Goal: Information Seeking & Learning: Check status

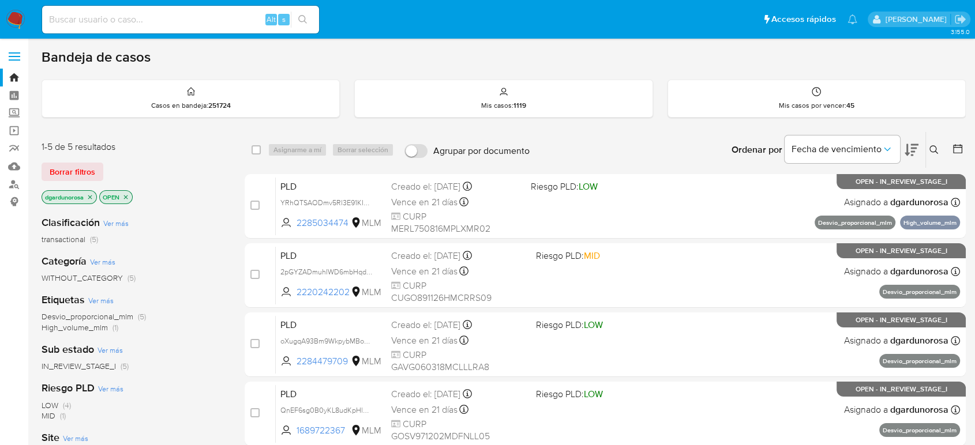
click at [930, 145] on icon at bounding box center [933, 149] width 9 height 9
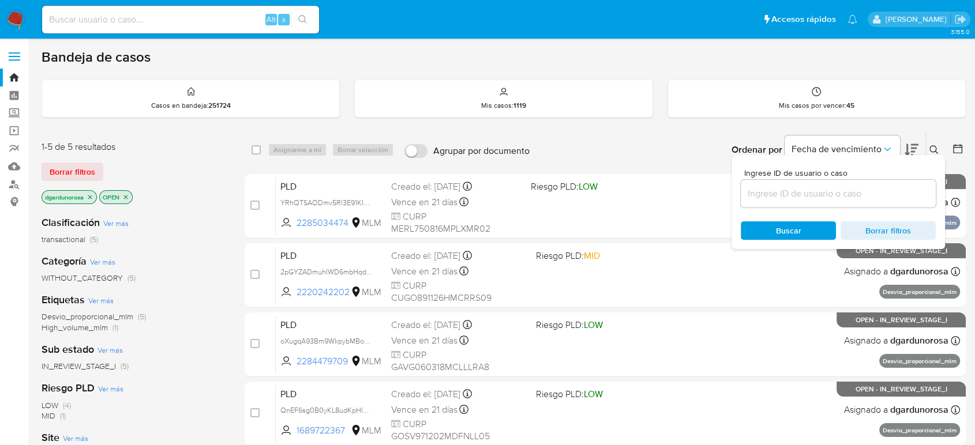
click at [897, 190] on input at bounding box center [838, 193] width 195 height 15
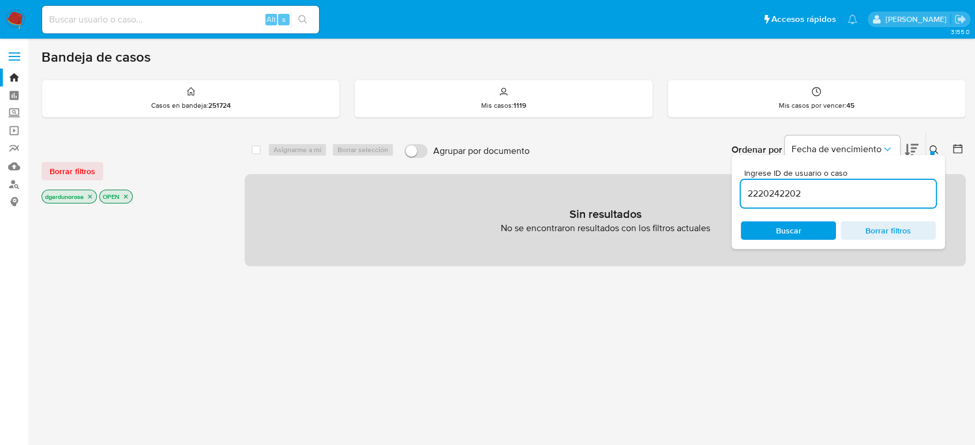
click at [885, 196] on input "2220242202" at bounding box center [838, 193] width 195 height 15
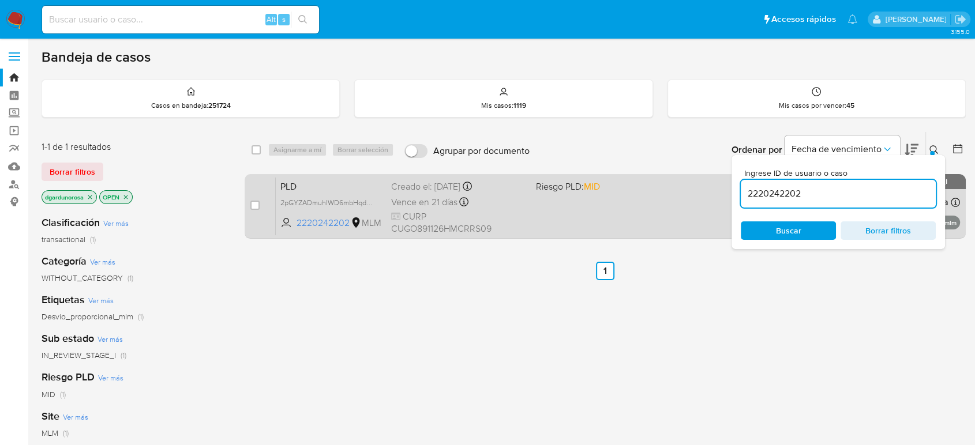
click at [585, 226] on div "PLD 2pGYZADmuhIWD6mbHqdfJUVo 2220242202 MLM Riesgo PLD: MID Creado el: 12/07/20…" at bounding box center [618, 206] width 684 height 58
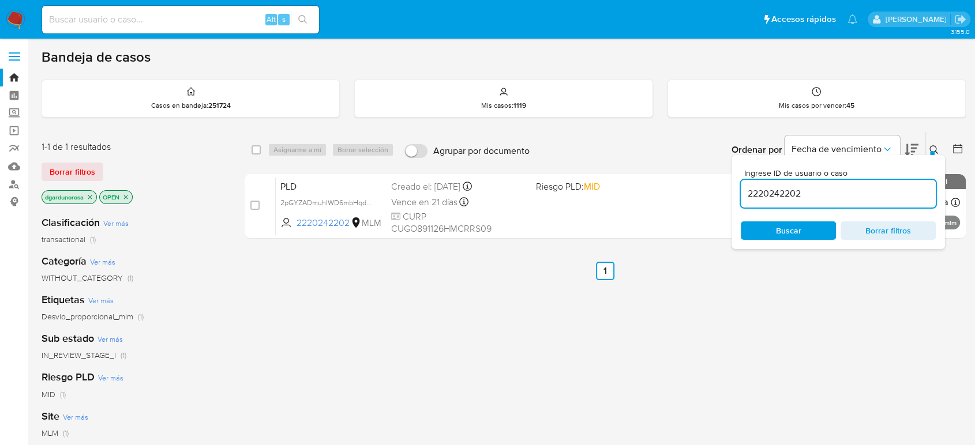
click at [773, 189] on input "2220242202" at bounding box center [838, 193] width 195 height 15
paste input "1689722367"
type input "1689722367"
click at [933, 148] on icon at bounding box center [933, 149] width 9 height 9
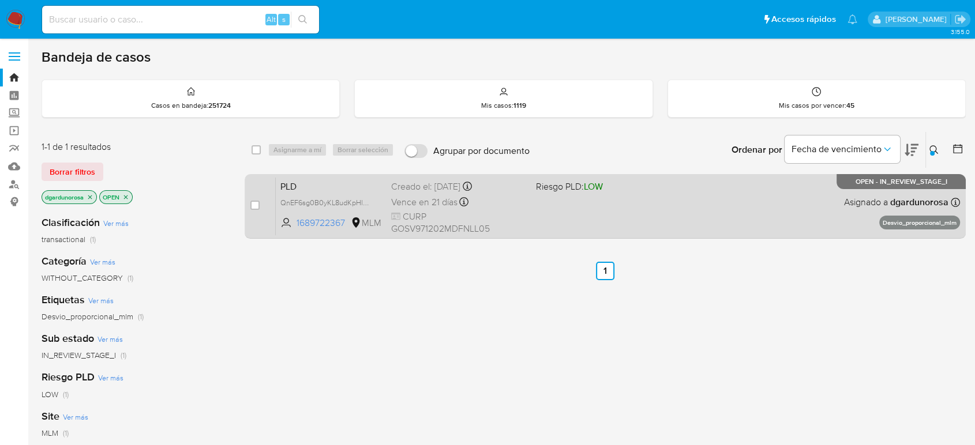
click at [663, 223] on div "PLD QnEF6sg0B0yKL8udKpHluXXC 1689722367 MLM Riesgo PLD: LOW Creado el: 12/07/20…" at bounding box center [618, 206] width 684 height 58
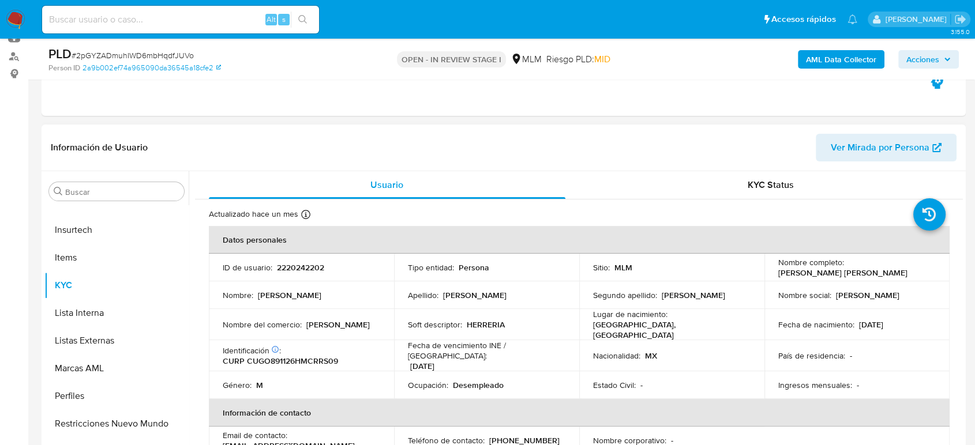
scroll to position [192, 0]
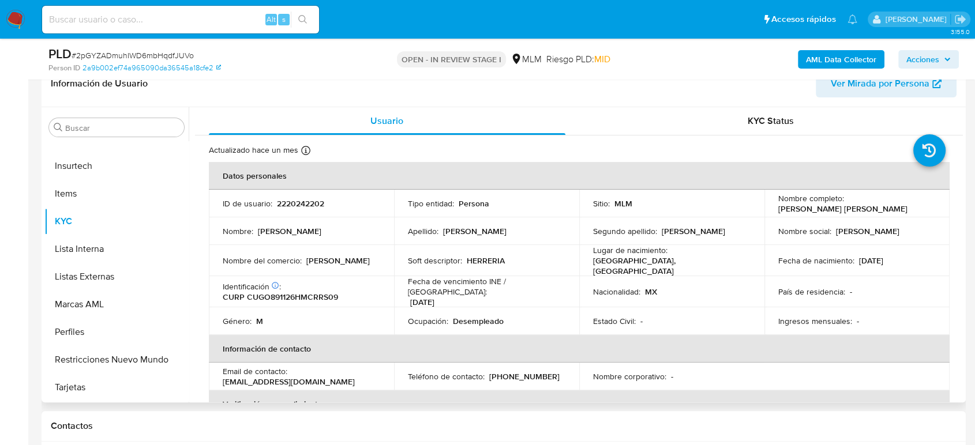
select select "10"
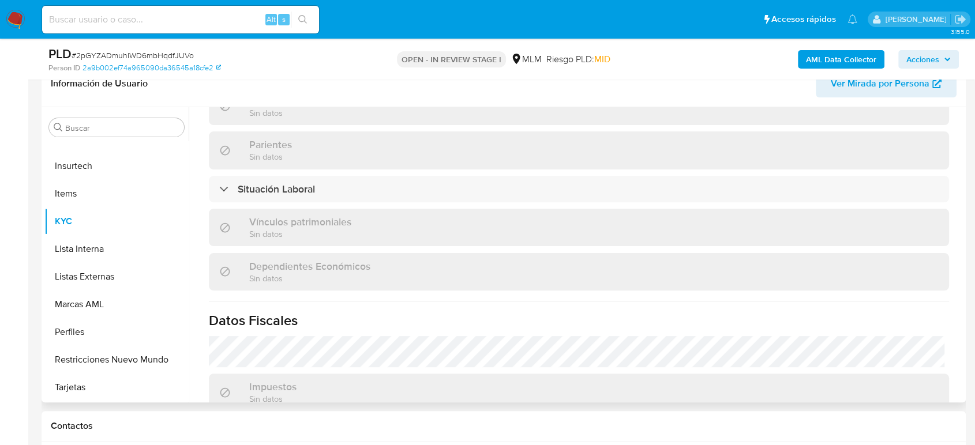
scroll to position [714, 0]
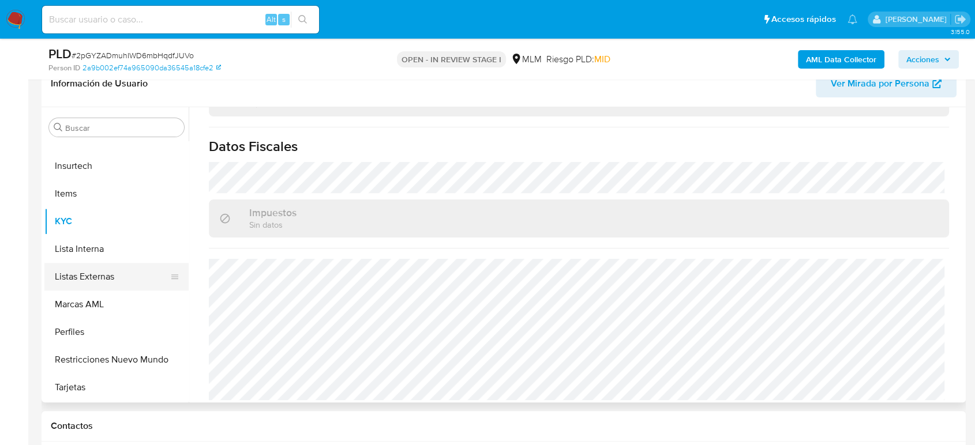
click at [85, 278] on button "Listas Externas" at bounding box center [111, 277] width 135 height 28
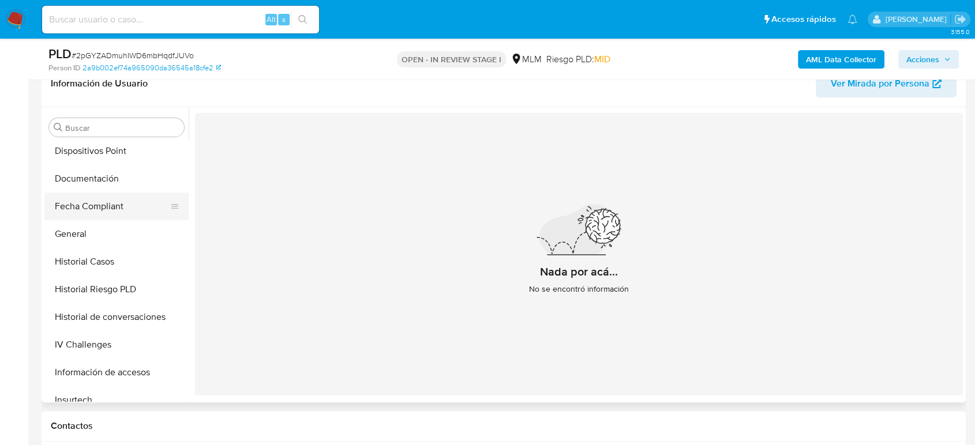
scroll to position [231, 0]
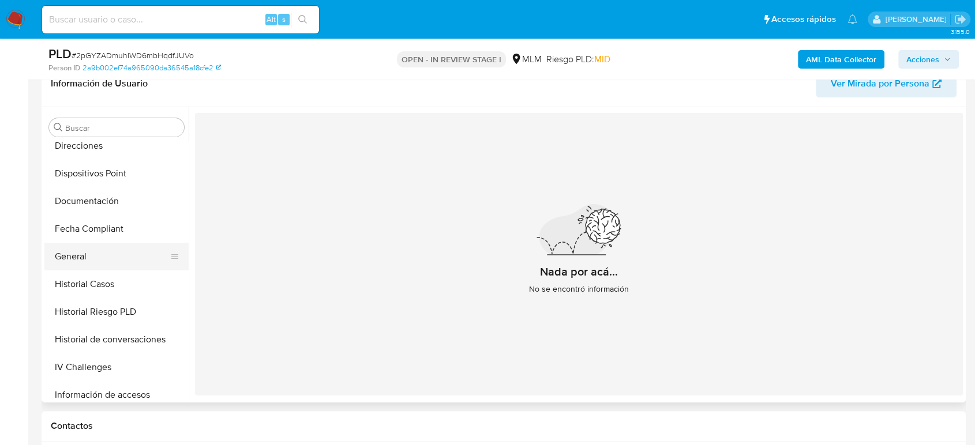
click at [93, 253] on button "General" at bounding box center [111, 257] width 135 height 28
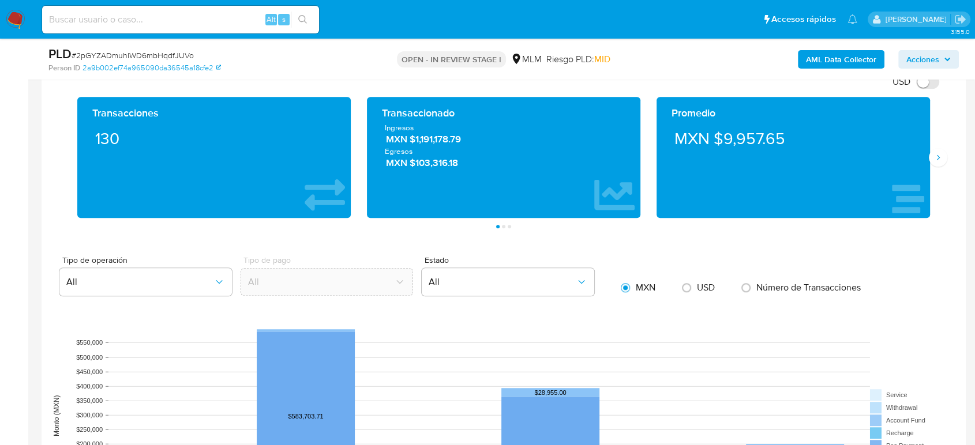
scroll to position [769, 0]
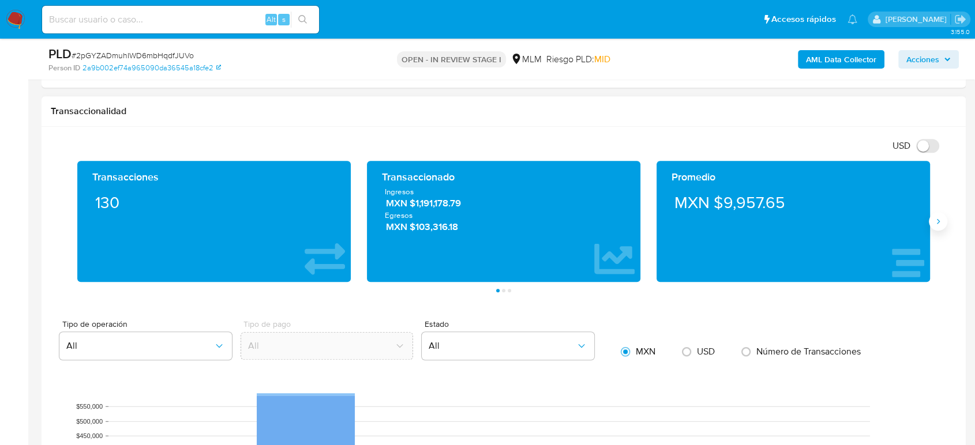
click at [938, 220] on icon "Siguiente" at bounding box center [938, 221] width 3 height 5
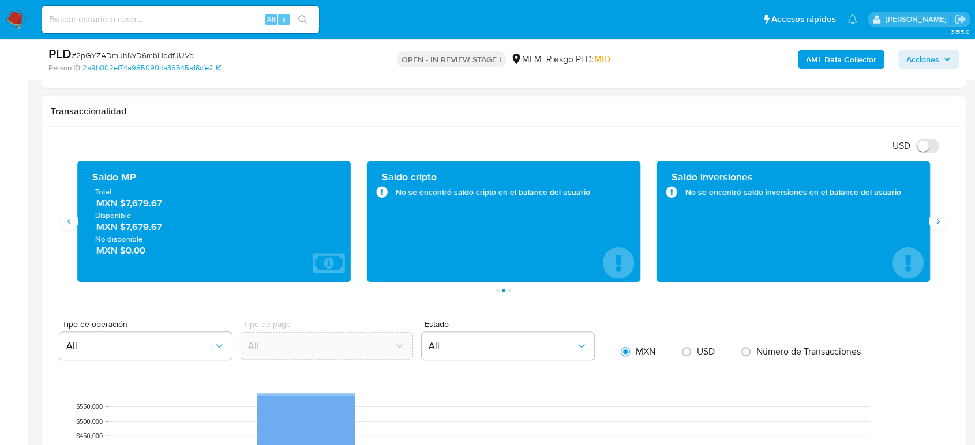
drag, startPoint x: 161, startPoint y: 199, endPoint x: 119, endPoint y: 206, distance: 42.2
click at [118, 206] on span "MXN $7,679.67" at bounding box center [214, 203] width 236 height 13
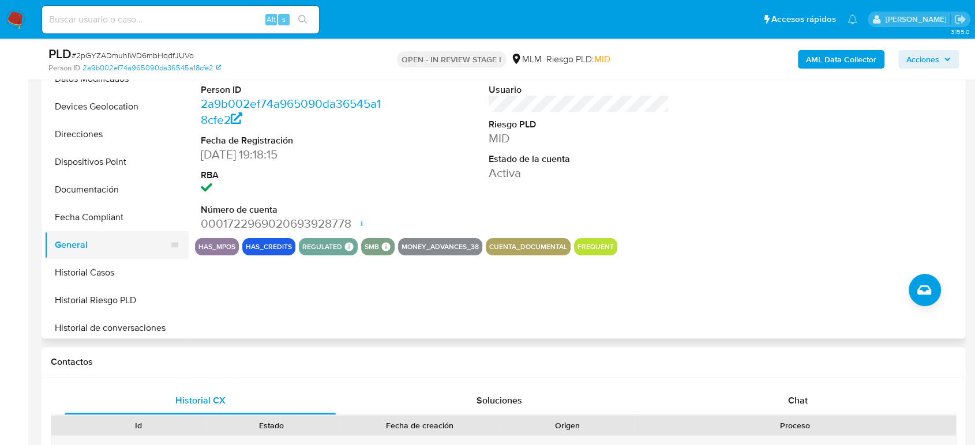
scroll to position [103, 0]
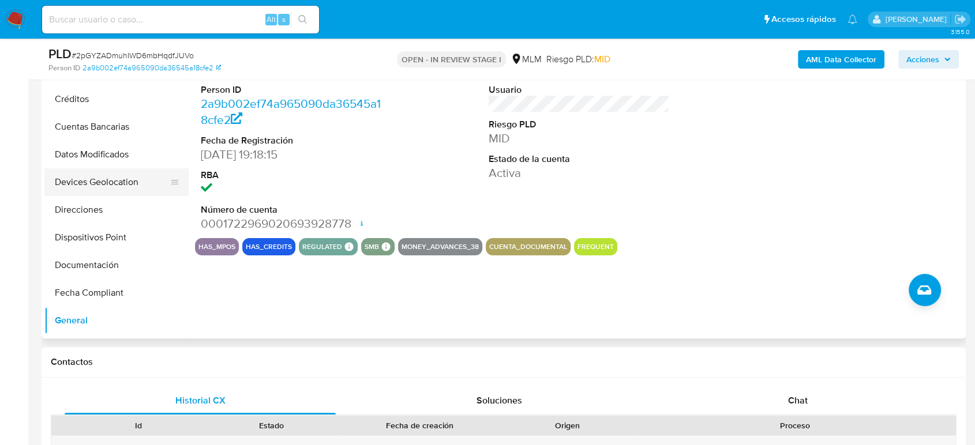
click at [111, 180] on button "Devices Geolocation" at bounding box center [111, 182] width 135 height 28
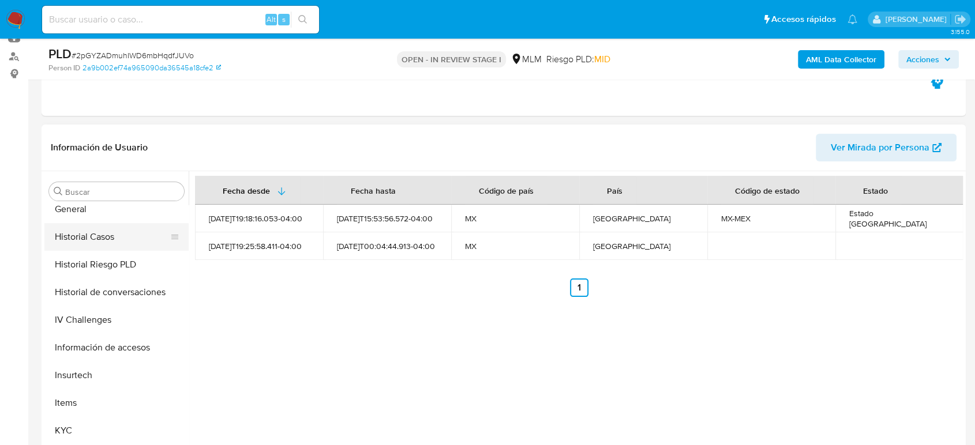
scroll to position [320, 0]
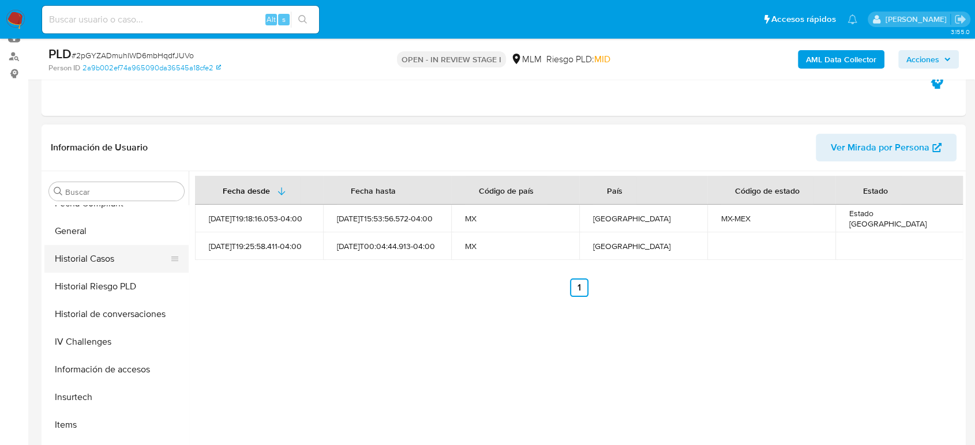
click at [103, 261] on button "Historial Casos" at bounding box center [111, 259] width 135 height 28
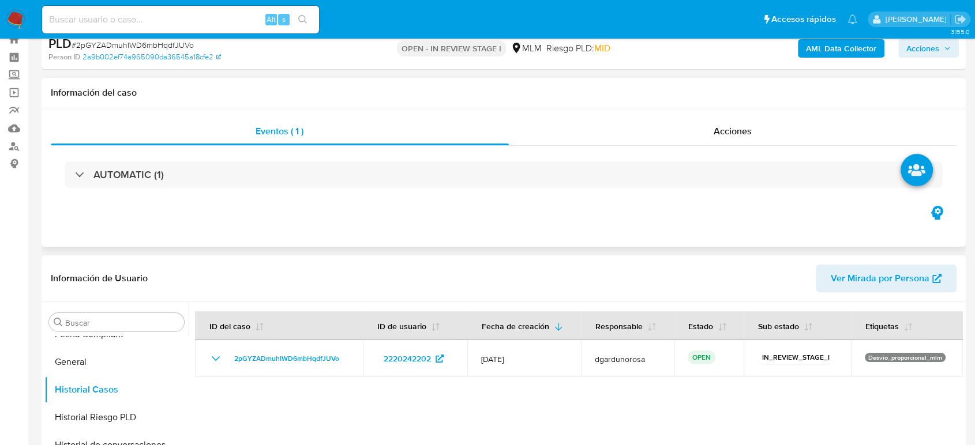
scroll to position [0, 0]
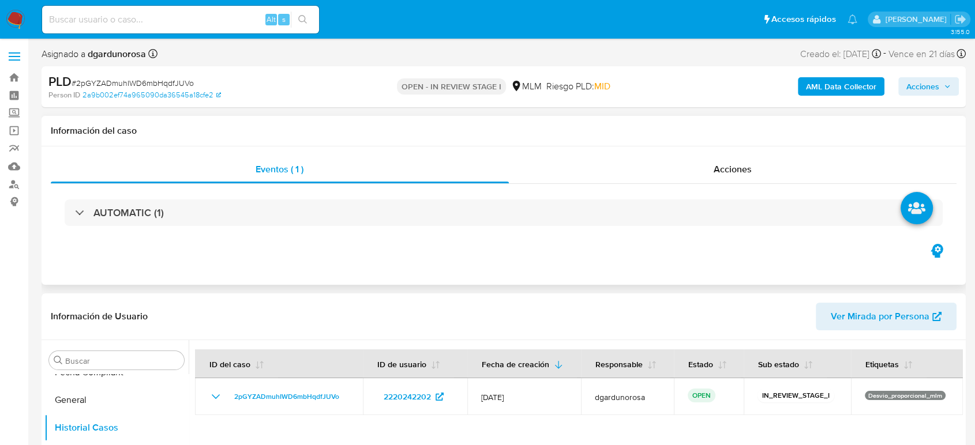
drag, startPoint x: 273, startPoint y: 209, endPoint x: 434, endPoint y: 196, distance: 160.9
click at [274, 209] on div "AUTOMATIC (1)" at bounding box center [504, 213] width 878 height 27
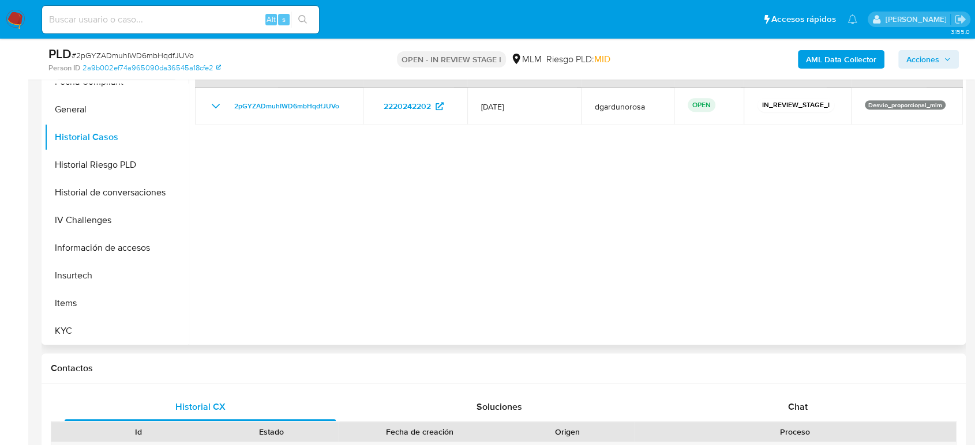
scroll to position [512, 0]
click at [127, 193] on button "Historial de conversaciones" at bounding box center [111, 193] width 135 height 28
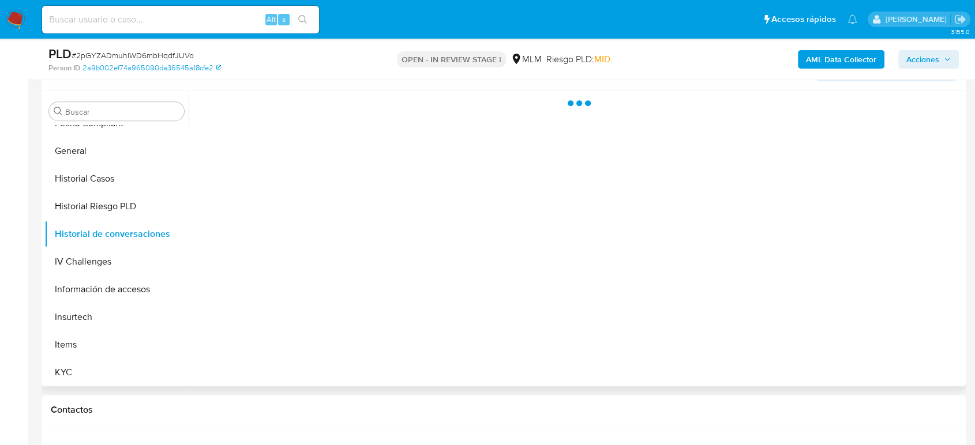
scroll to position [448, 0]
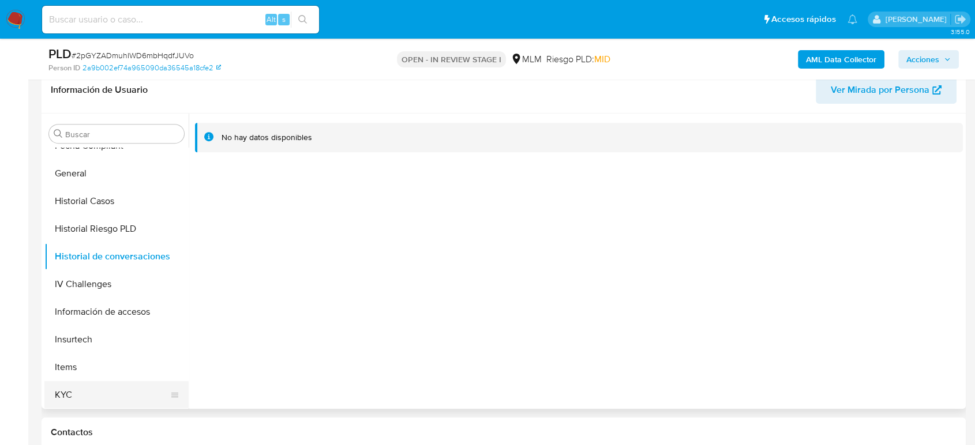
click at [84, 389] on button "KYC" at bounding box center [111, 395] width 135 height 28
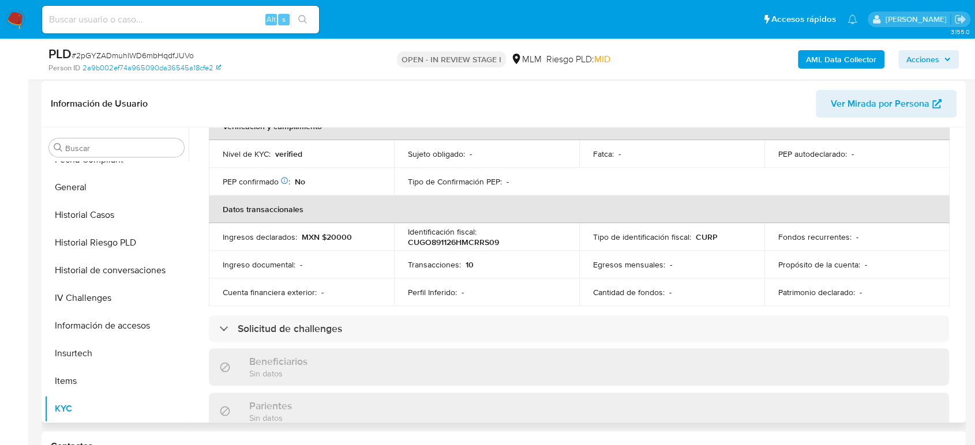
scroll to position [201, 0]
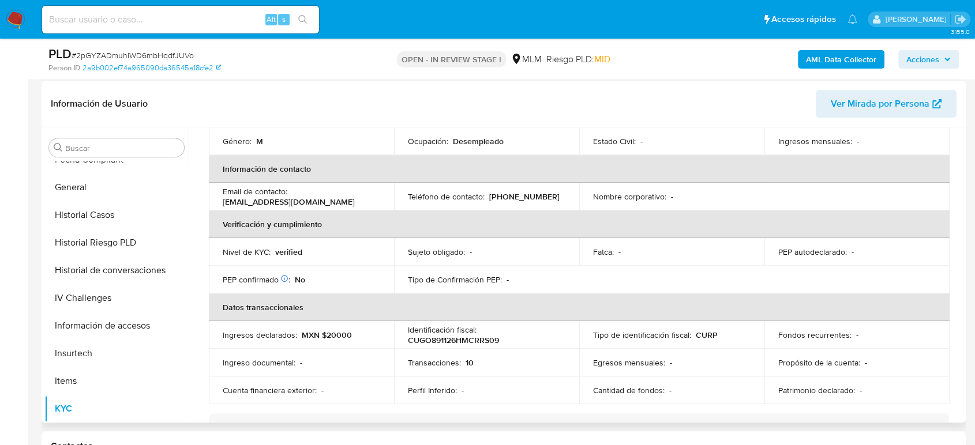
click at [521, 192] on p "(55) 31933528" at bounding box center [524, 197] width 70 height 10
copy p "31933528"
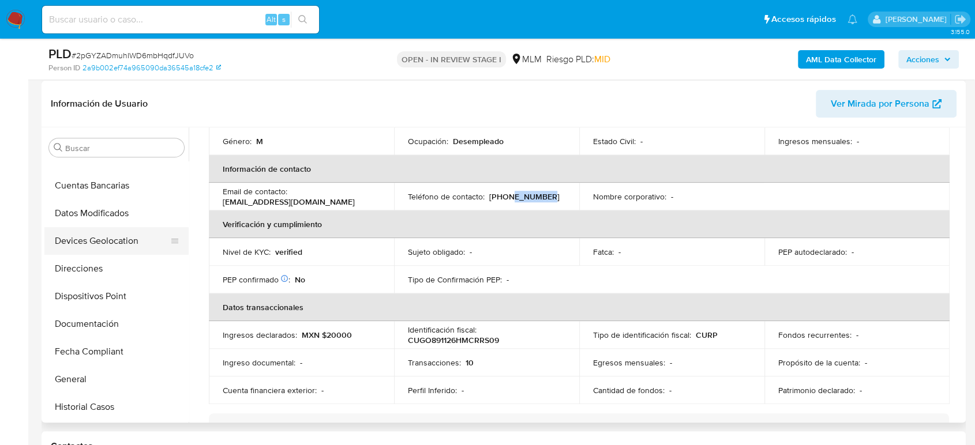
click at [117, 249] on button "Devices Geolocation" at bounding box center [111, 241] width 135 height 28
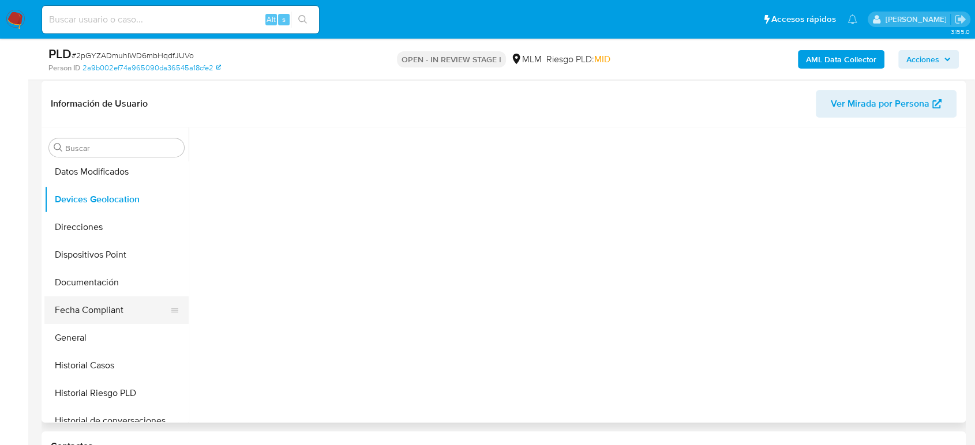
scroll to position [192, 0]
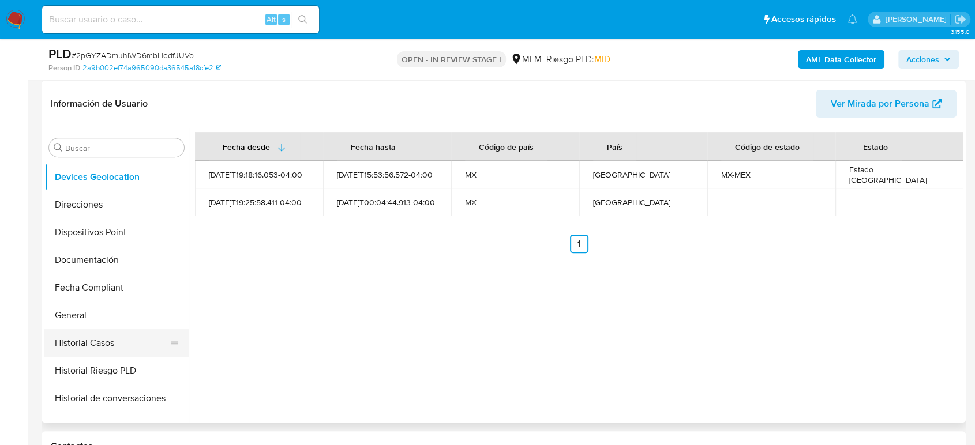
click at [110, 335] on button "Historial Casos" at bounding box center [111, 343] width 135 height 28
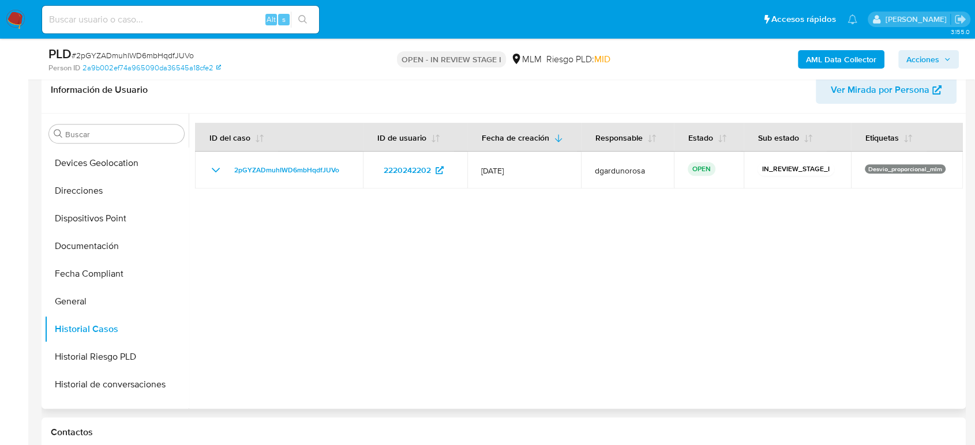
scroll to position [64, 0]
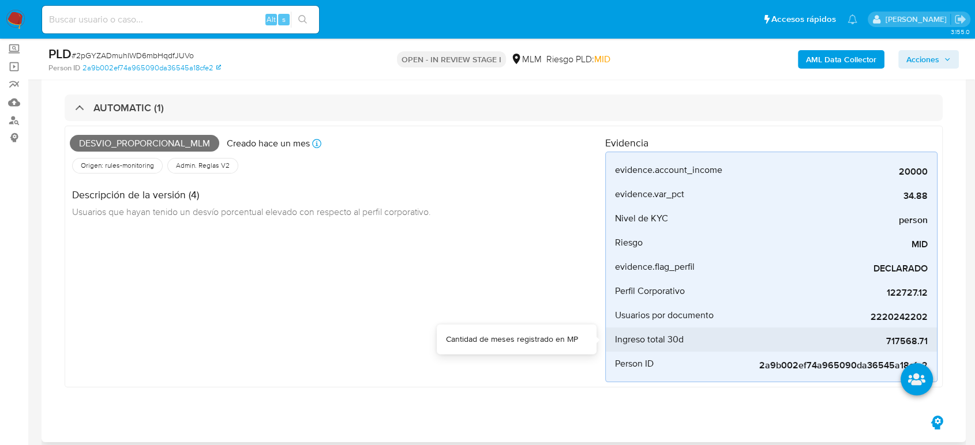
click at [903, 337] on span "717568.71" at bounding box center [840, 342] width 173 height 12
click at [912, 336] on span "717568.71" at bounding box center [840, 342] width 173 height 12
click at [911, 337] on span "717568.71" at bounding box center [840, 342] width 173 height 12
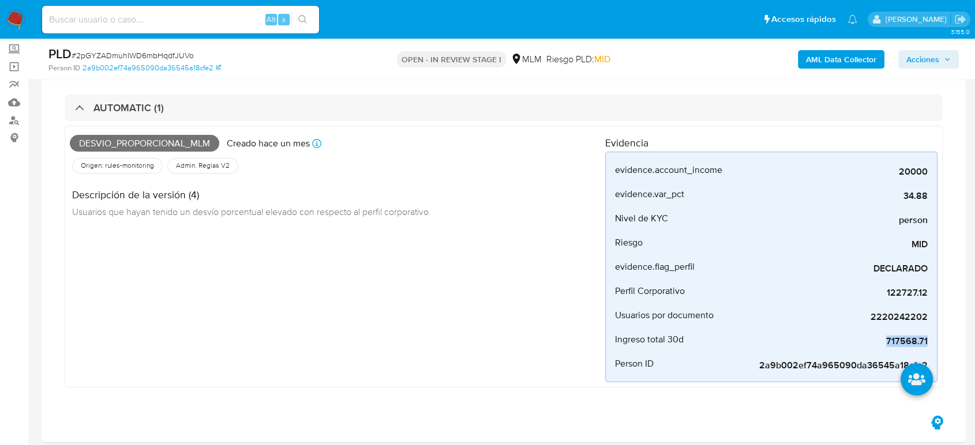
copy span "717568.71"
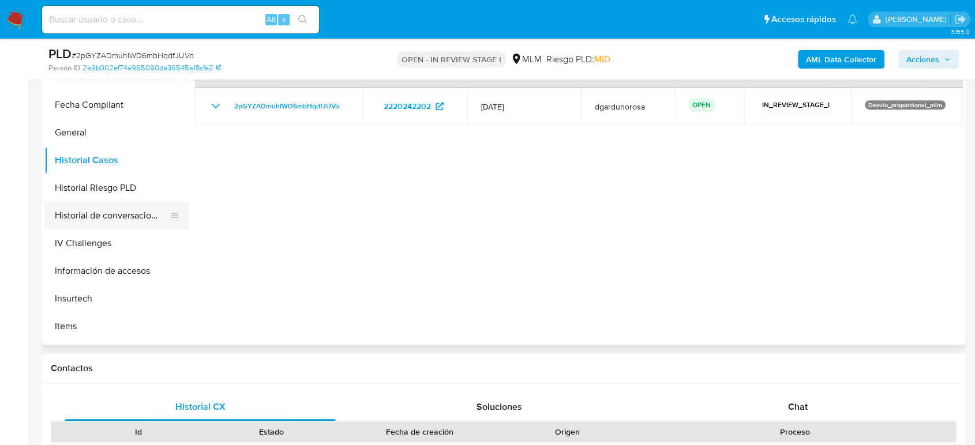
scroll to position [320, 0]
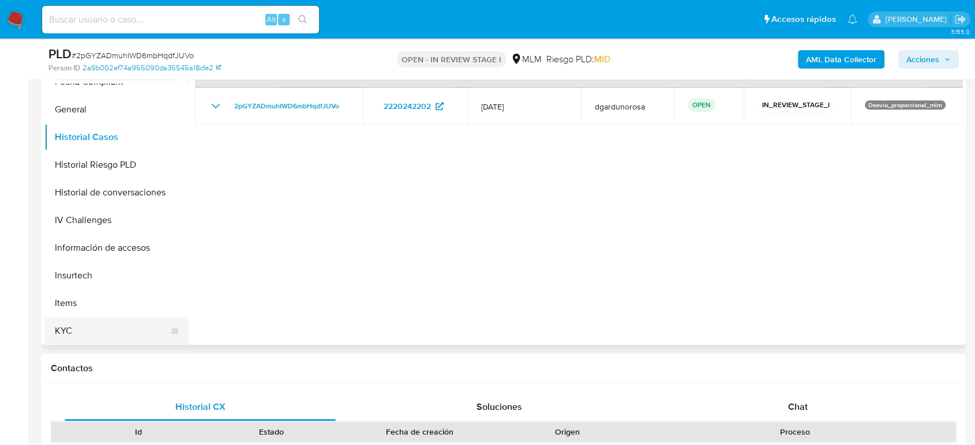
click at [89, 326] on button "KYC" at bounding box center [111, 331] width 135 height 28
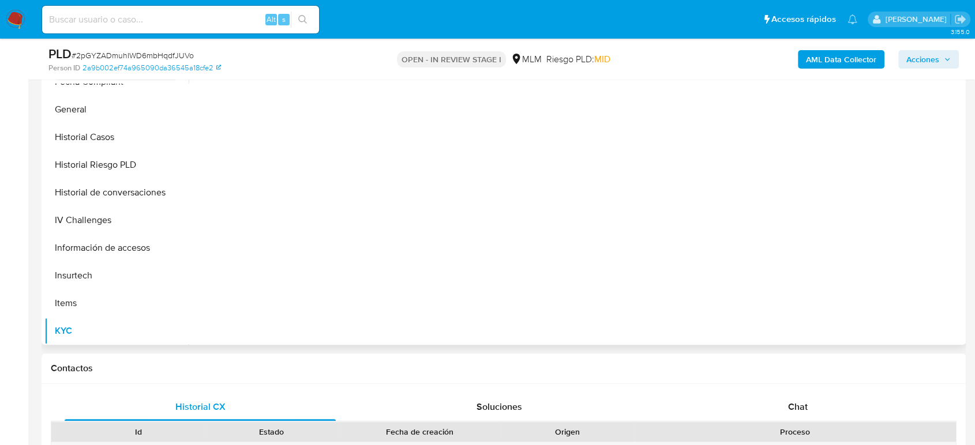
scroll to position [384, 0]
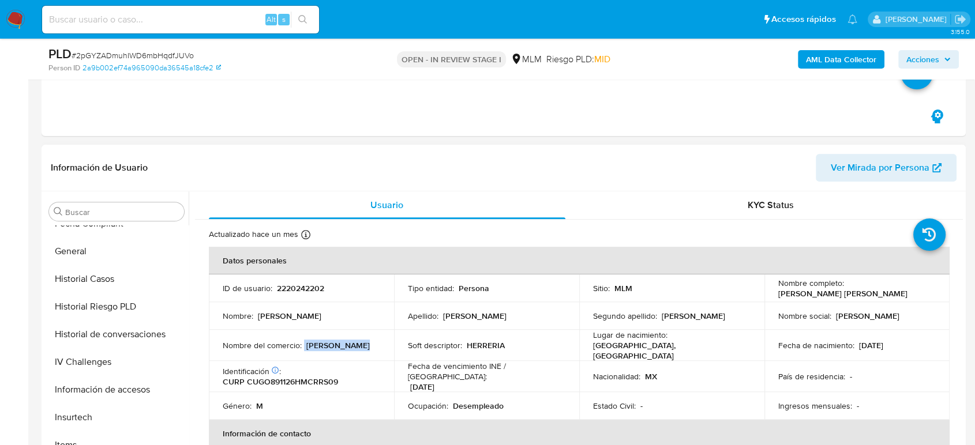
drag, startPoint x: 351, startPoint y: 343, endPoint x: 303, endPoint y: 341, distance: 47.9
click at [303, 341] on div "Nombre del comercio : Herreria cruz" at bounding box center [301, 345] width 157 height 10
copy div "Herreria cruz"
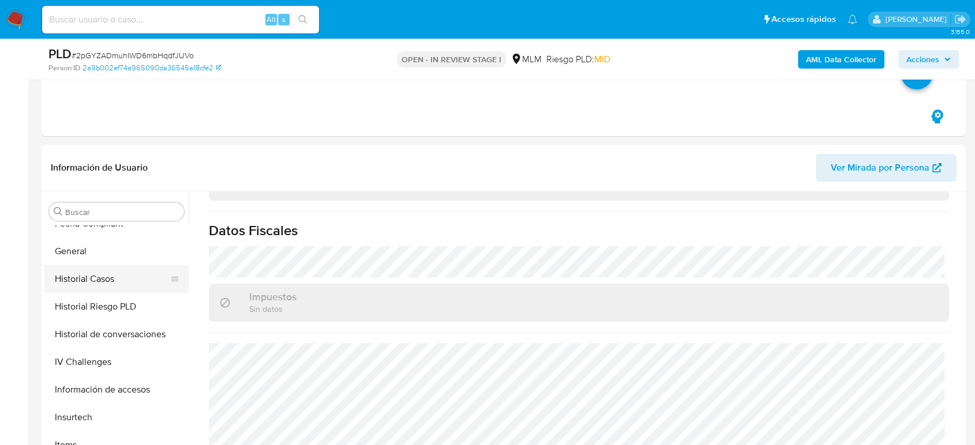
click at [74, 253] on button "General" at bounding box center [116, 252] width 144 height 28
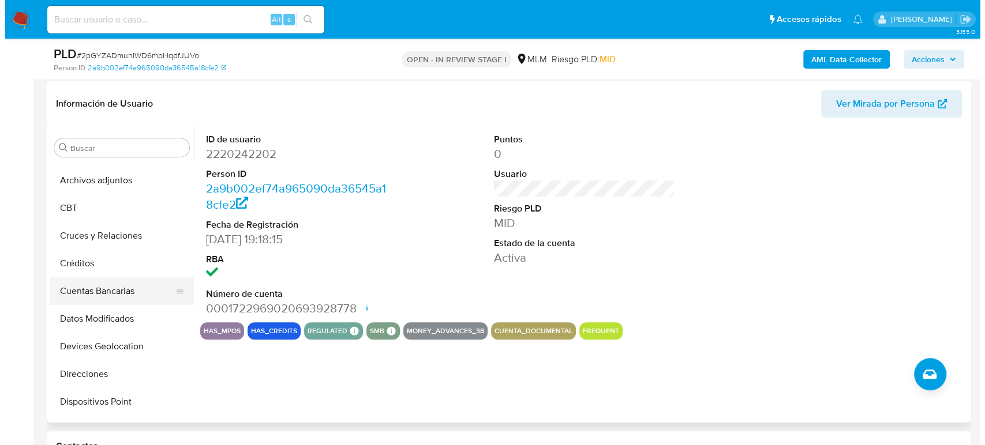
scroll to position [0, 0]
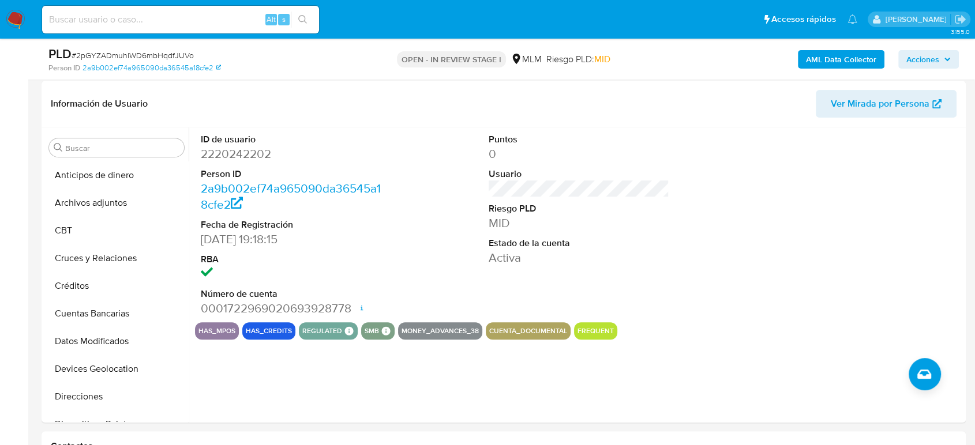
drag, startPoint x: 100, startPoint y: 204, endPoint x: 306, endPoint y: 354, distance: 254.7
click at [100, 204] on button "Archivos adjuntos" at bounding box center [116, 203] width 144 height 28
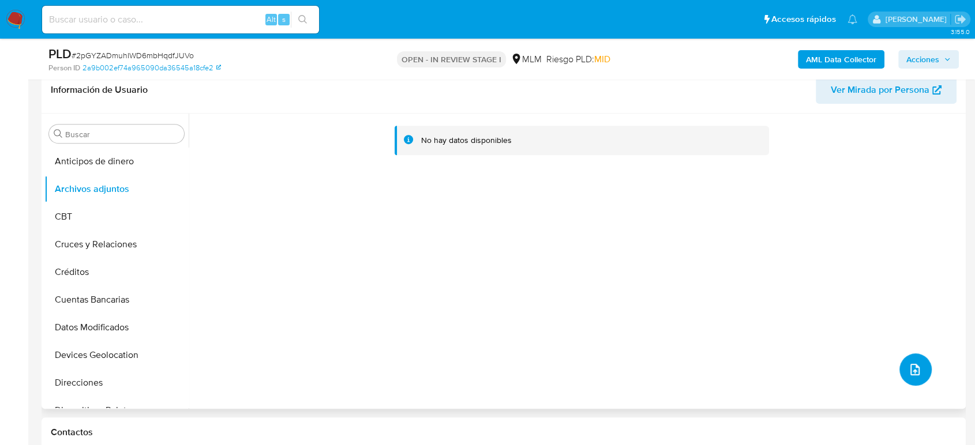
click at [913, 367] on icon "upload-file" at bounding box center [914, 370] width 9 height 12
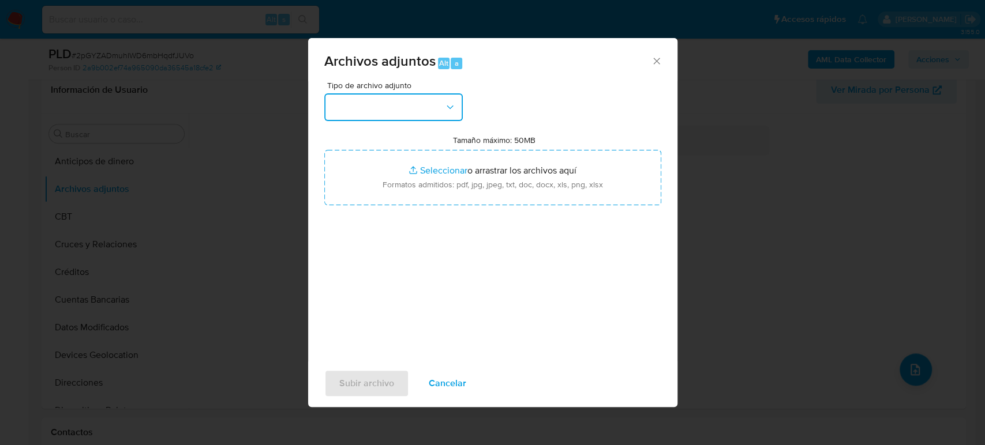
click at [386, 102] on button "button" at bounding box center [393, 107] width 138 height 28
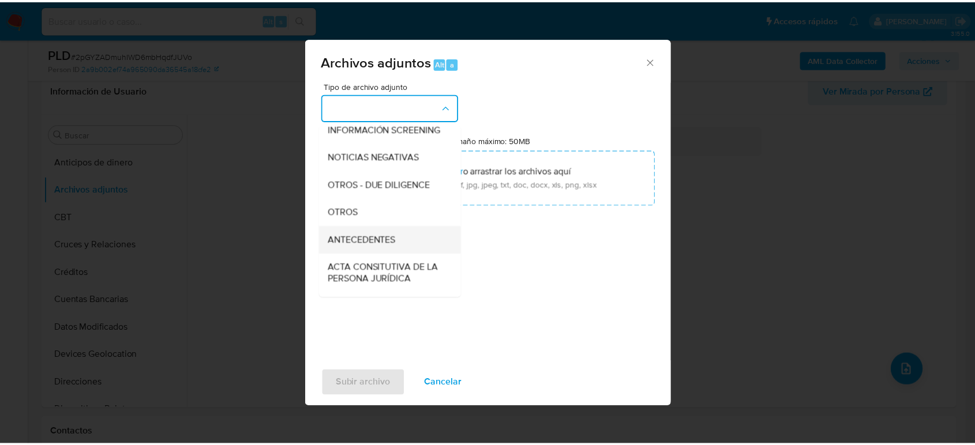
scroll to position [128, 0]
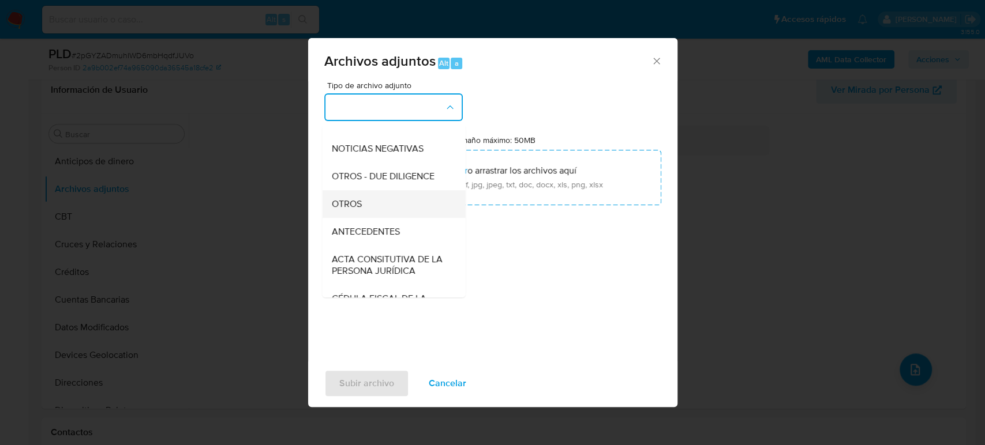
click at [388, 218] on div "OTROS" at bounding box center [390, 204] width 118 height 28
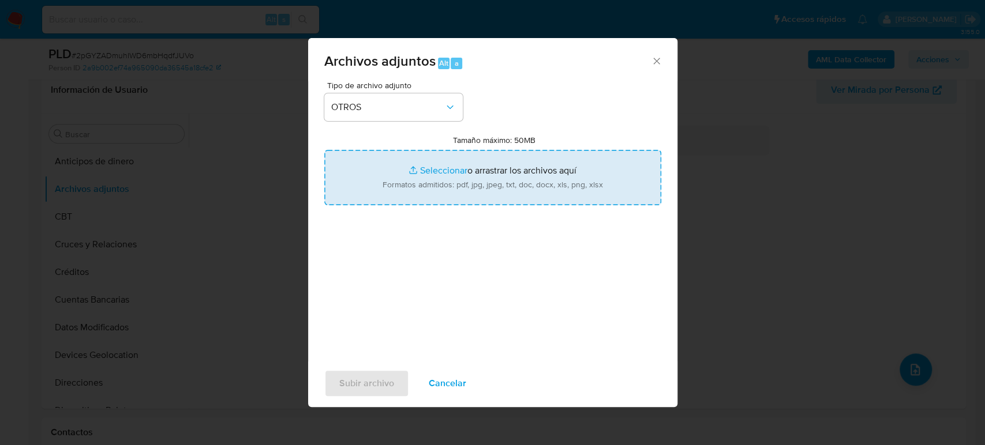
type input "C:\fakepath\2220242202_Oscar Cruz_Julio2025.pdf"
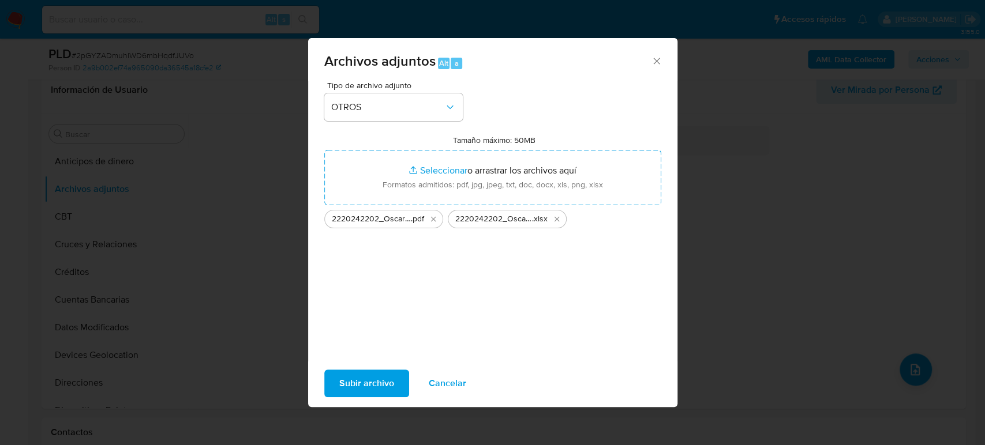
click at [352, 381] on span "Subir archivo" at bounding box center [366, 383] width 55 height 25
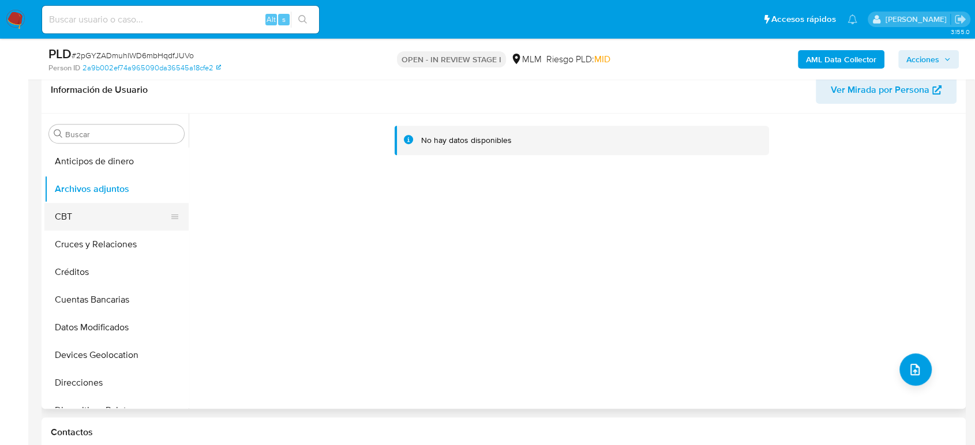
click at [87, 216] on button "CBT" at bounding box center [111, 217] width 135 height 28
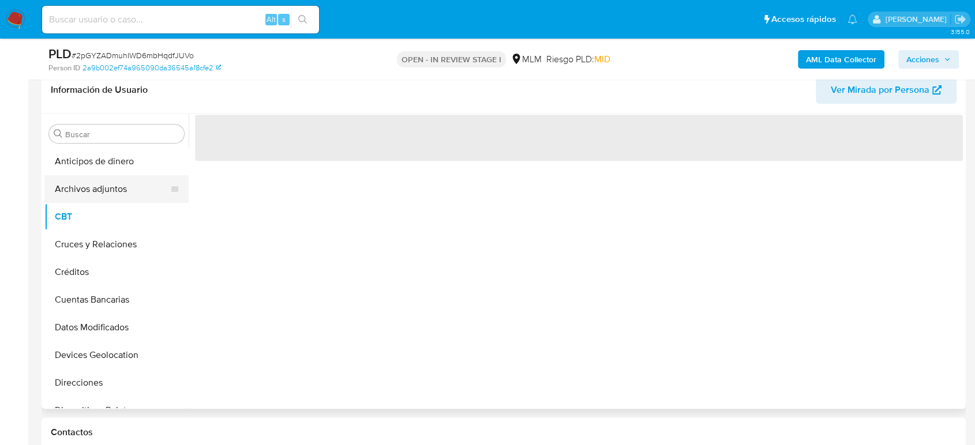
click at [88, 190] on button "Archivos adjuntos" at bounding box center [111, 189] width 135 height 28
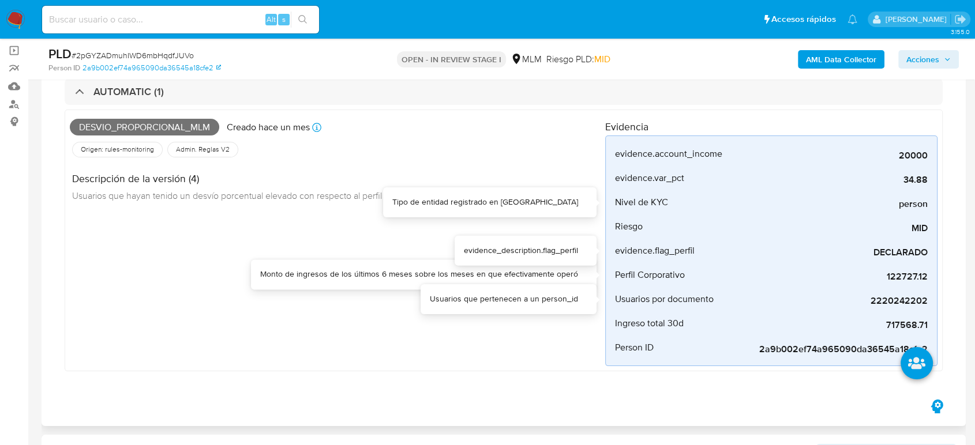
scroll to position [0, 0]
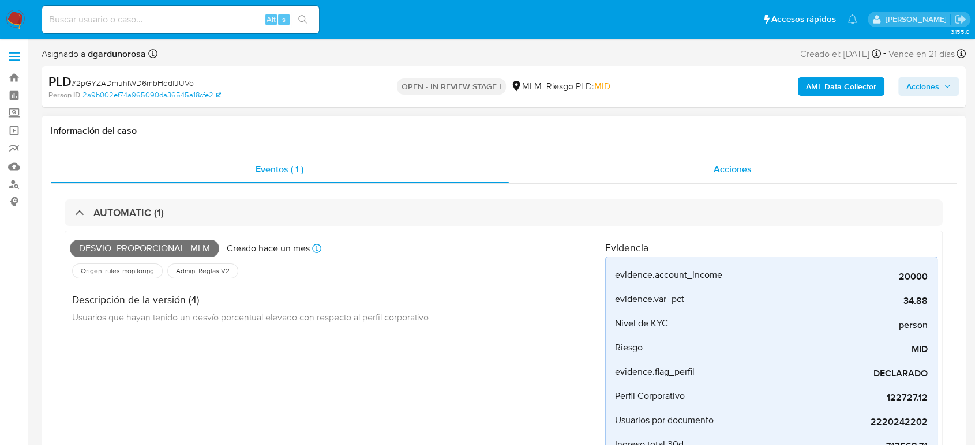
click at [655, 158] on div "Acciones" at bounding box center [733, 170] width 448 height 28
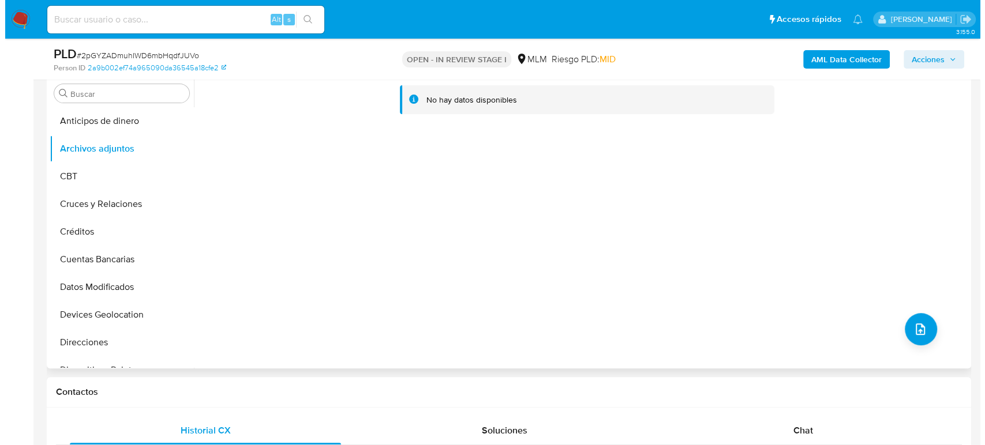
scroll to position [256, 0]
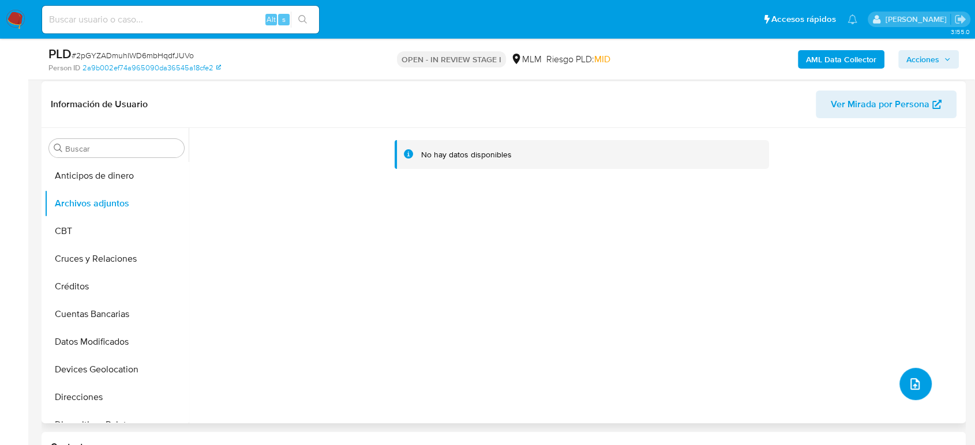
click at [914, 378] on icon "upload-file" at bounding box center [915, 384] width 14 height 14
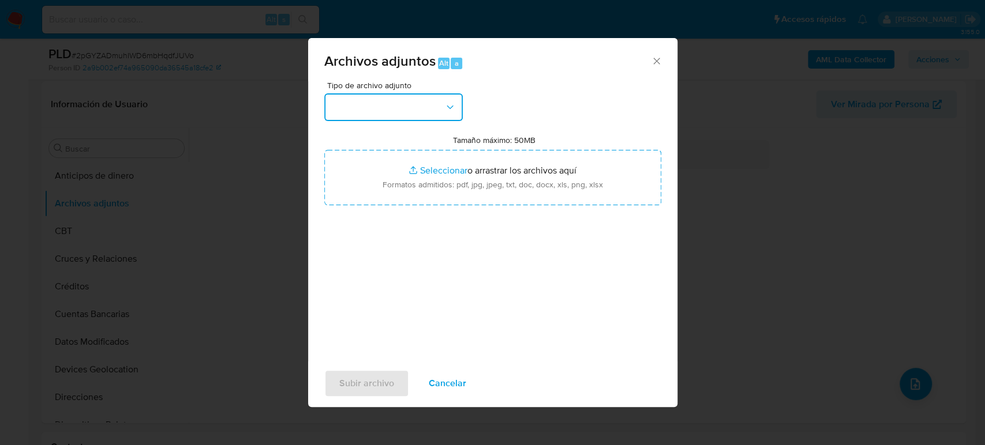
drag, startPoint x: 387, startPoint y: 104, endPoint x: 381, endPoint y: 114, distance: 10.9
click at [380, 102] on button "button" at bounding box center [393, 107] width 138 height 28
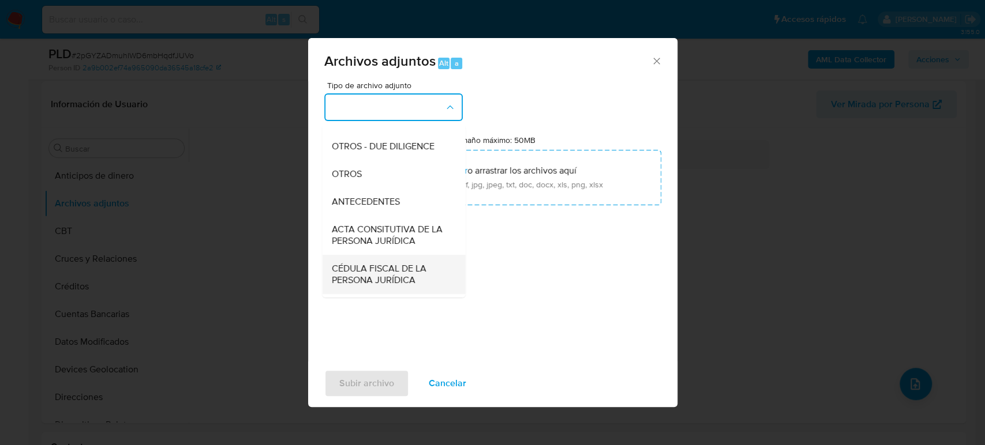
scroll to position [192, 0]
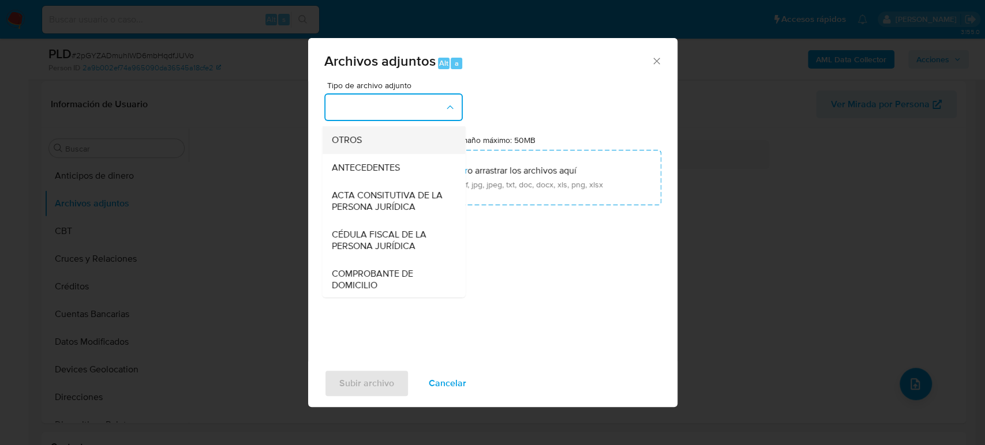
click at [366, 154] on div "OTROS" at bounding box center [390, 140] width 118 height 28
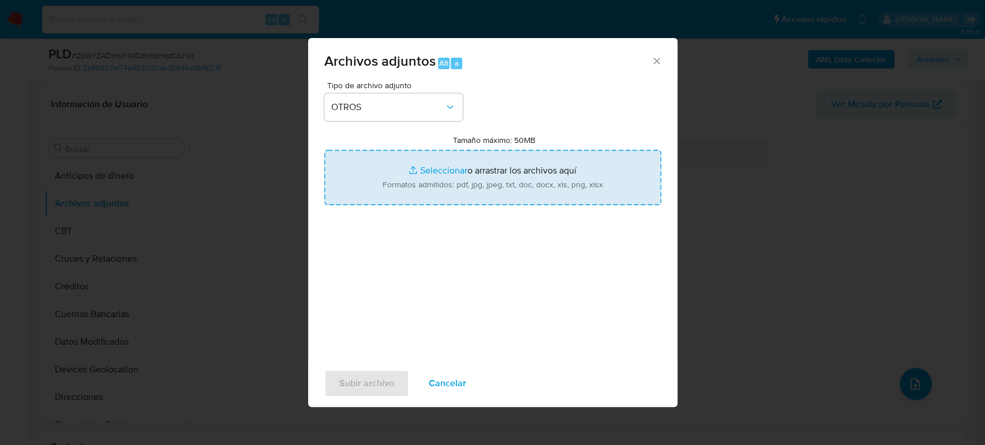
type input "C:\fakepath\2220242202_Oscar Cruz_Julio2025.pdf"
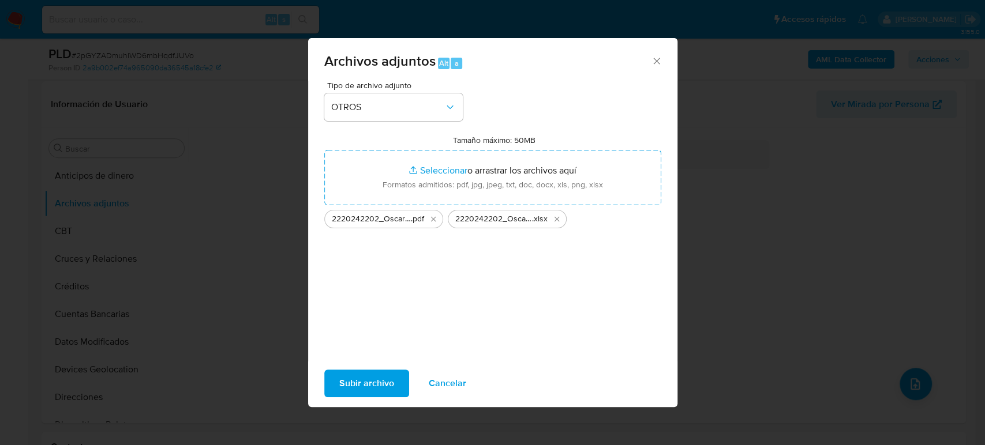
click at [392, 384] on button "Subir archivo" at bounding box center [366, 384] width 85 height 28
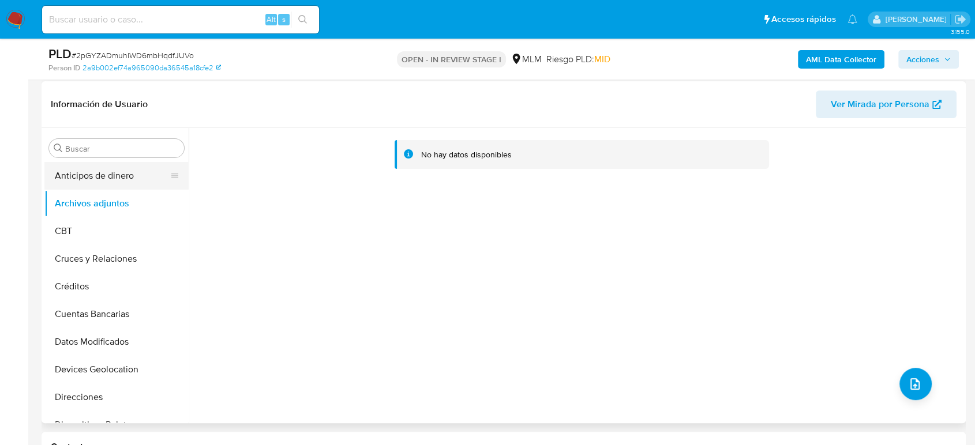
click at [115, 179] on button "Anticipos de dinero" at bounding box center [111, 176] width 135 height 28
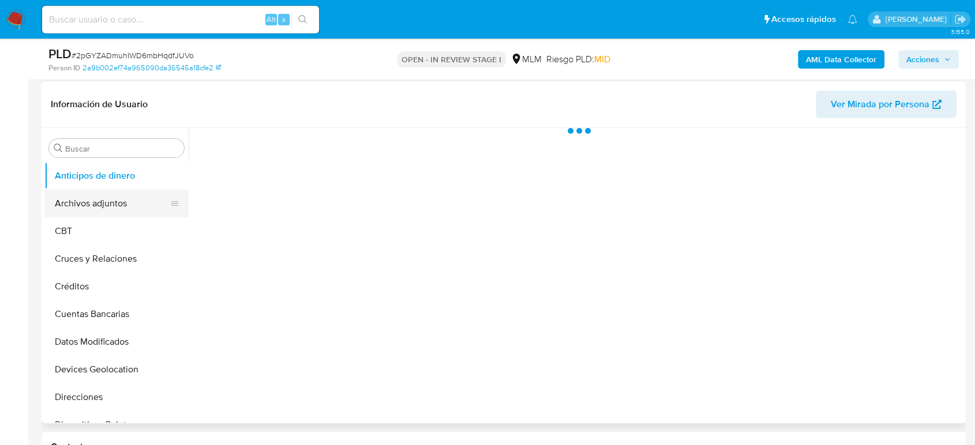
click at [115, 197] on button "Archivos adjuntos" at bounding box center [111, 204] width 135 height 28
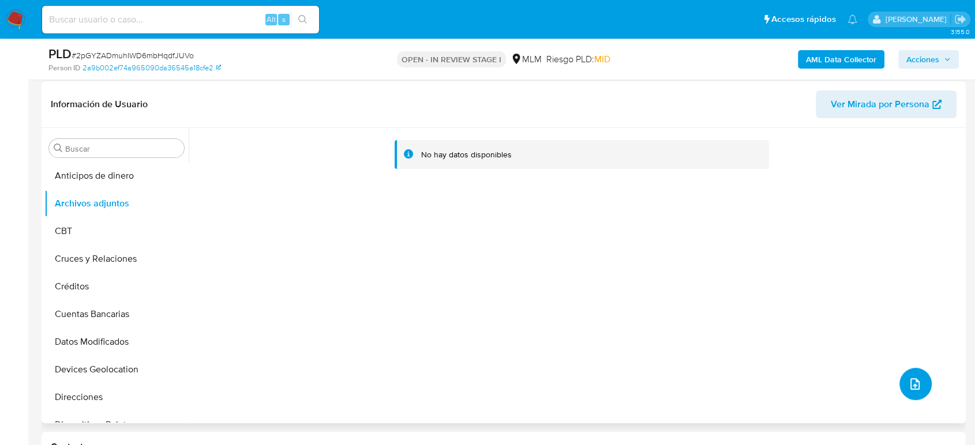
click at [908, 389] on span "upload-file" at bounding box center [915, 384] width 14 height 14
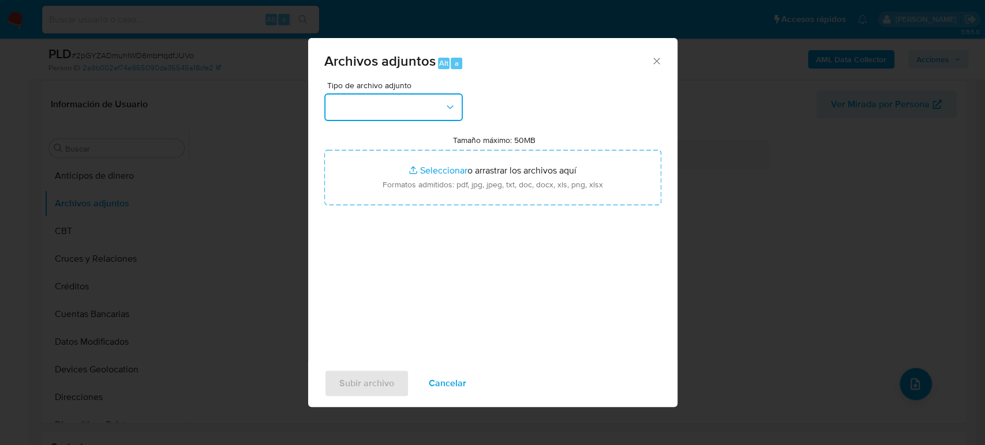
click at [412, 109] on button "button" at bounding box center [393, 107] width 138 height 28
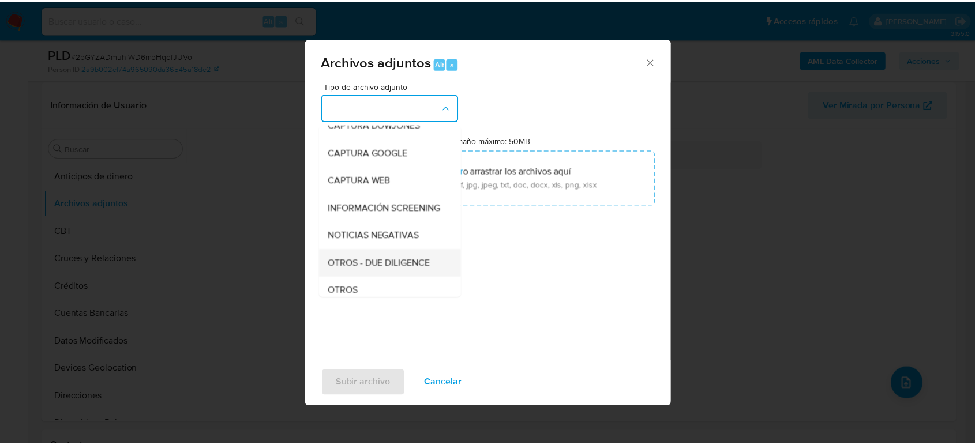
scroll to position [64, 0]
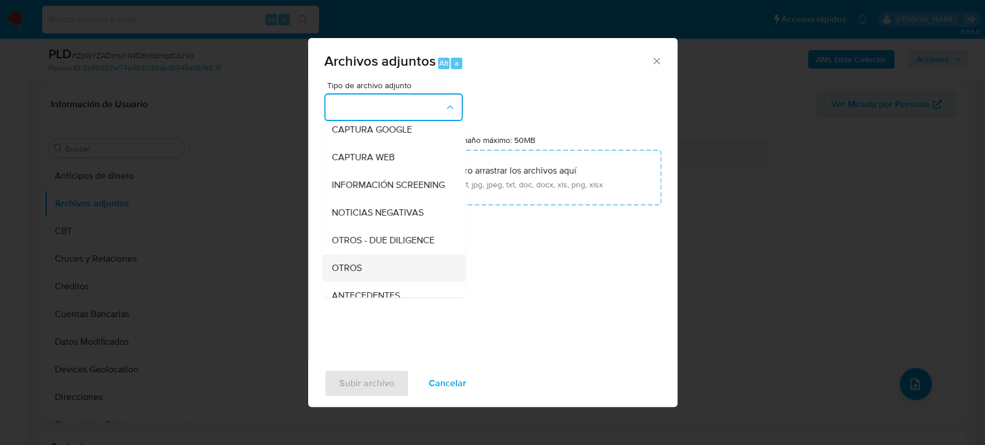
click at [369, 277] on div "OTROS" at bounding box center [390, 268] width 118 height 28
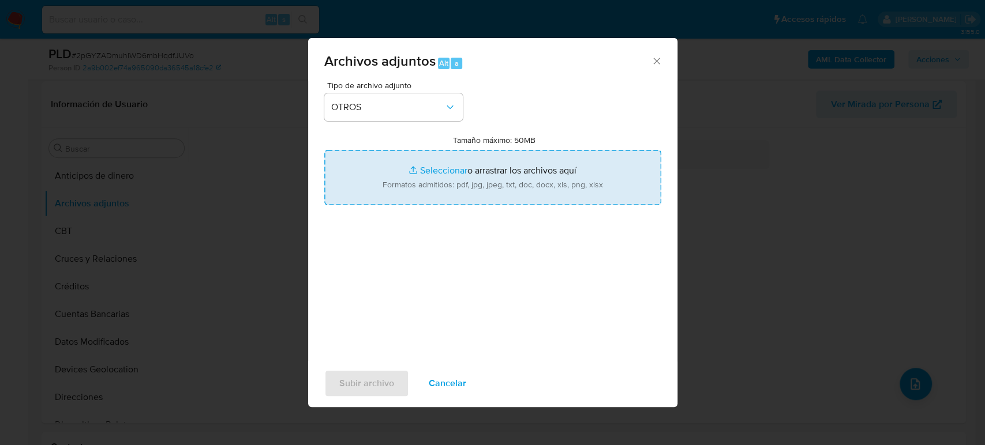
type input "C:\fakepath\2220242202_Oscar Cruz_Julio2025.pdf"
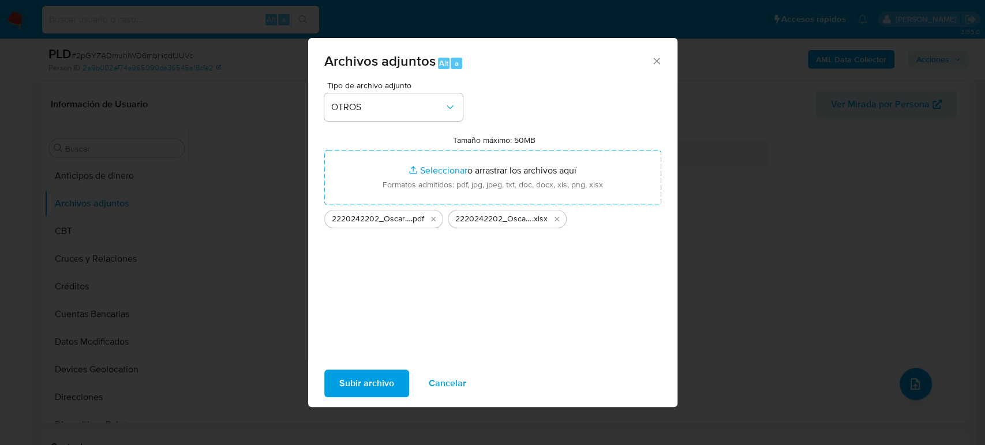
click at [393, 390] on button "Subir archivo" at bounding box center [366, 384] width 85 height 28
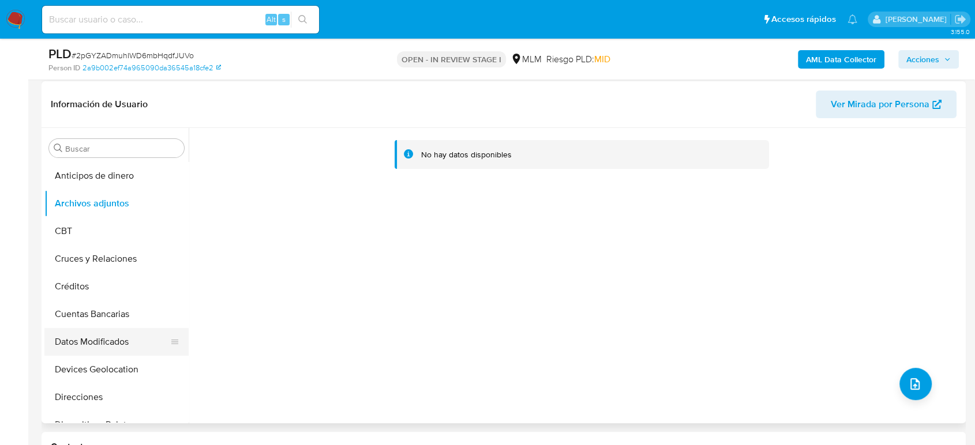
click at [85, 330] on button "Datos Modificados" at bounding box center [111, 342] width 135 height 28
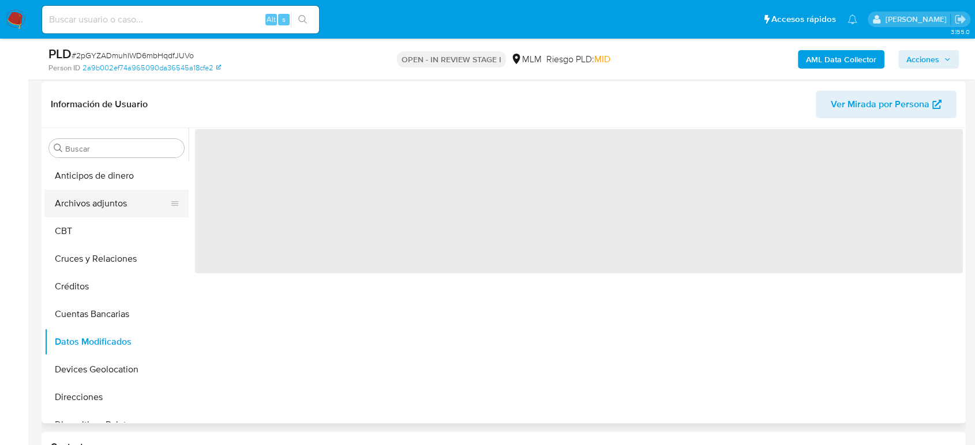
click at [87, 201] on button "Archivos adjuntos" at bounding box center [111, 204] width 135 height 28
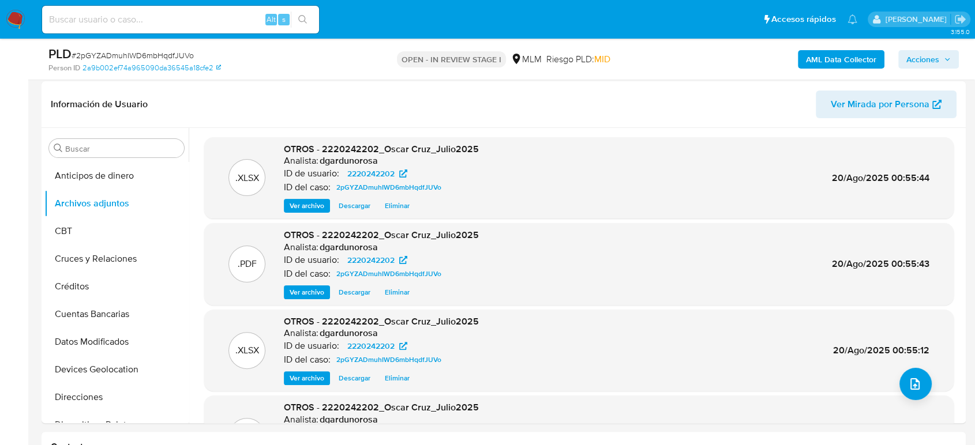
click at [947, 57] on icon "button" at bounding box center [947, 59] width 7 height 7
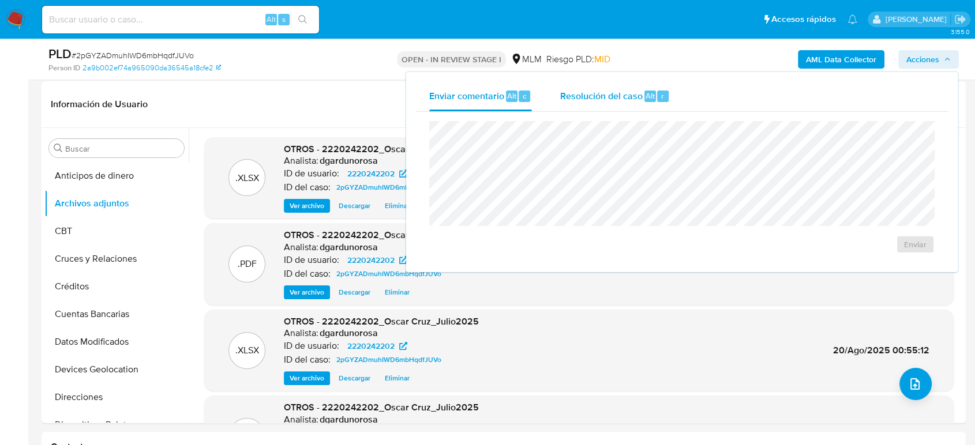
click at [598, 104] on div "Resolución del caso Alt r" at bounding box center [615, 96] width 110 height 30
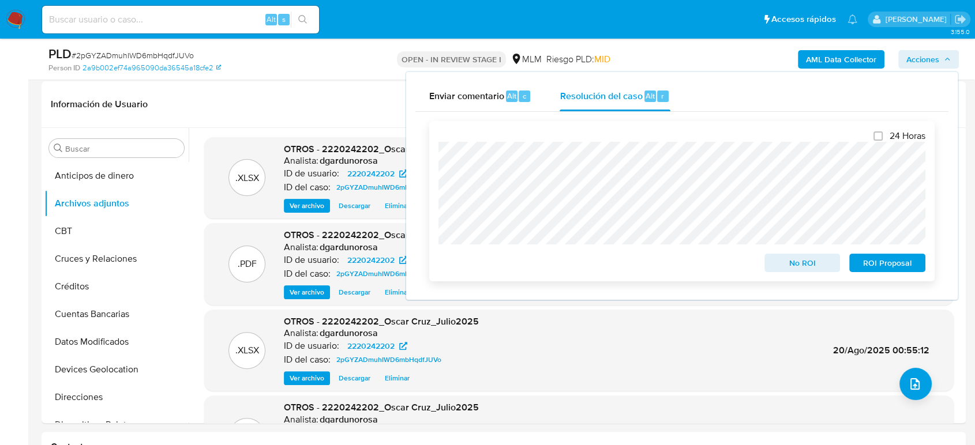
click at [882, 262] on span "ROI Proposal" at bounding box center [887, 263] width 60 height 16
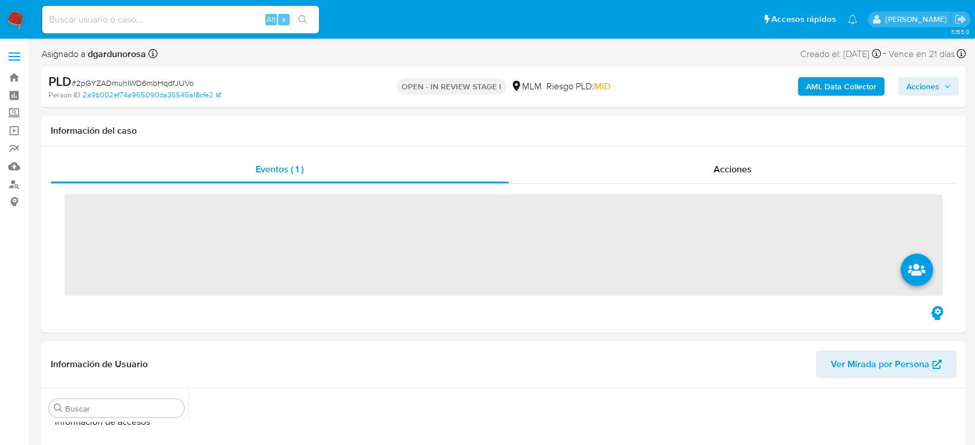
scroll to position [487, 0]
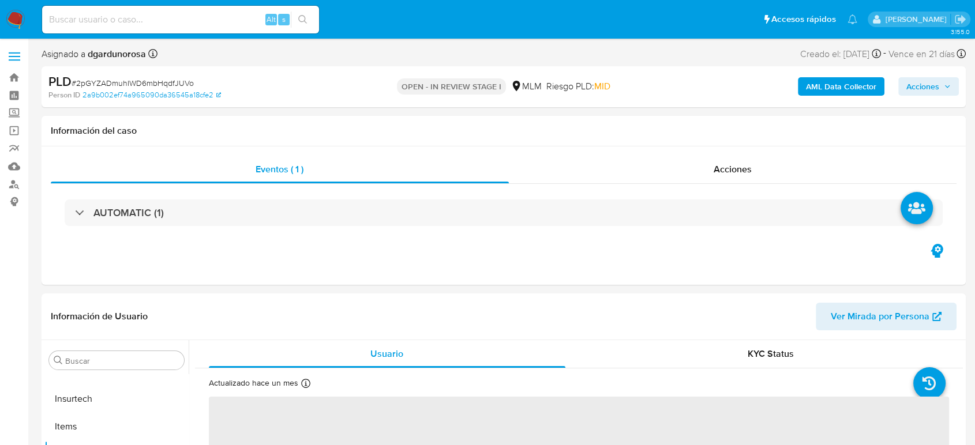
click at [204, 14] on input at bounding box center [180, 19] width 277 height 15
paste input "1889051271"
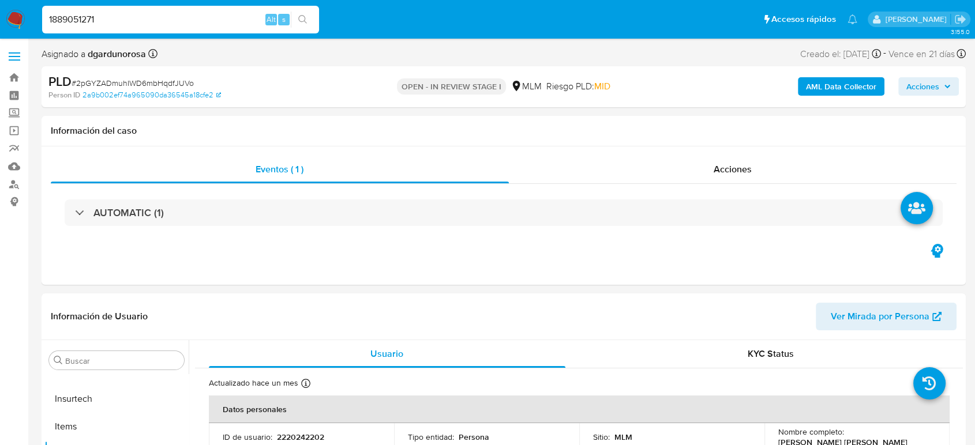
type input "1889051271"
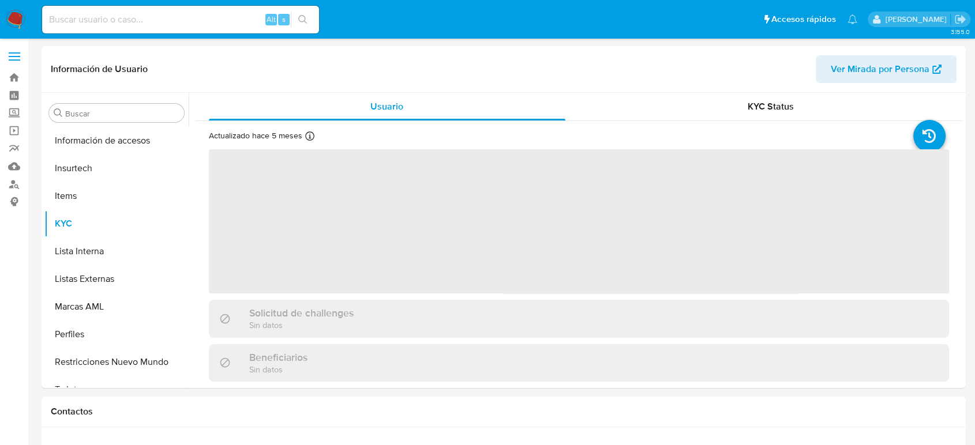
scroll to position [487, 0]
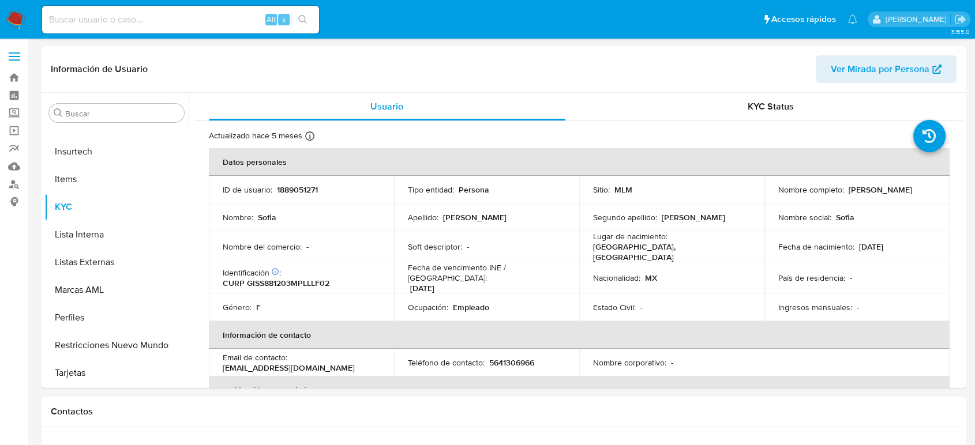
select select "10"
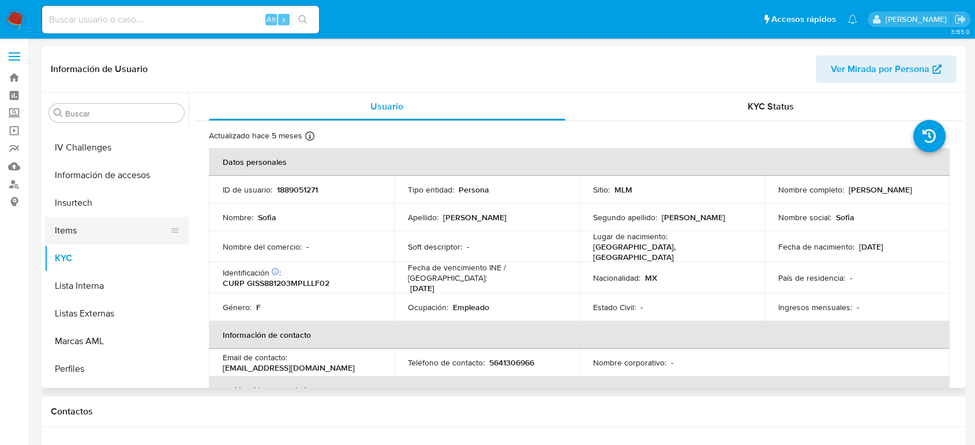
scroll to position [359, 0]
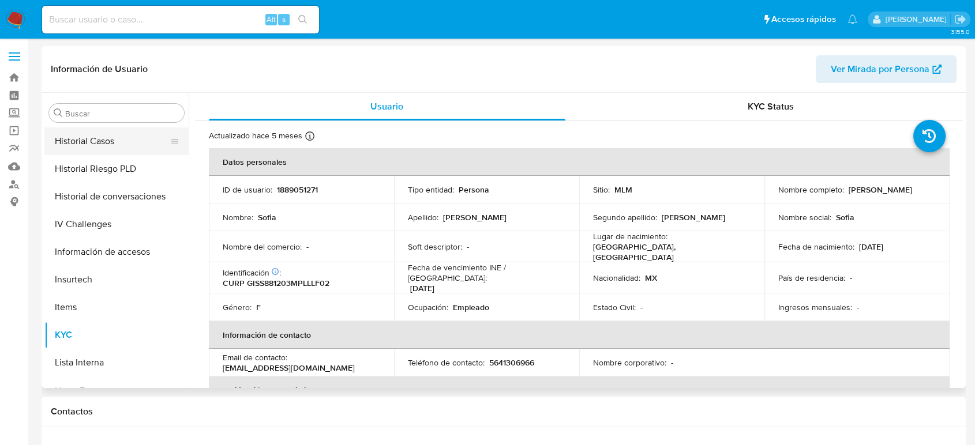
click at [95, 145] on button "Historial Casos" at bounding box center [111, 141] width 135 height 28
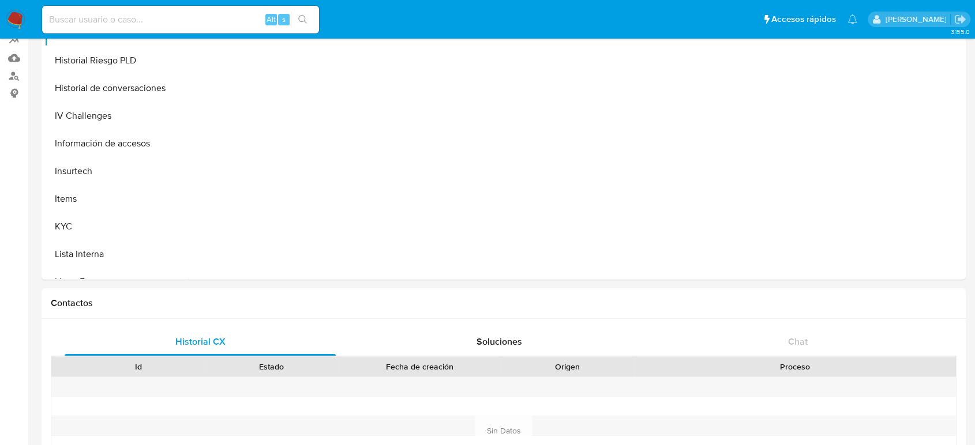
scroll to position [0, 0]
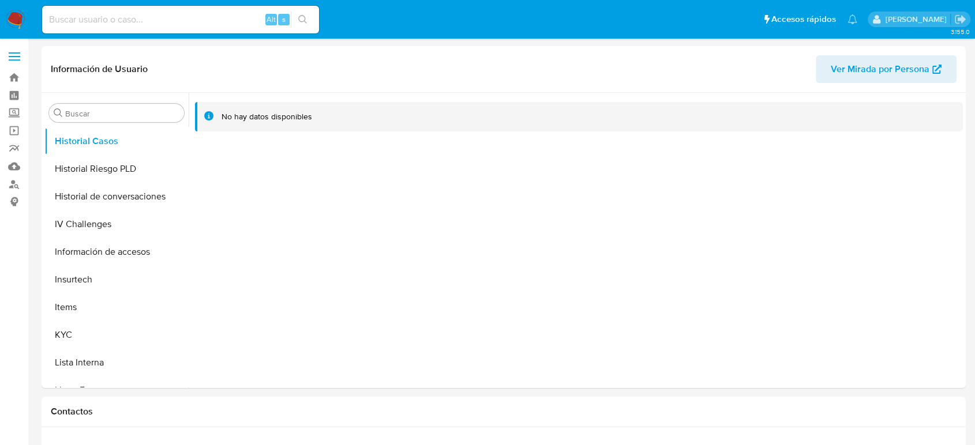
click at [13, 62] on label at bounding box center [14, 56] width 29 height 24
click at [0, 0] on input "checkbox" at bounding box center [0, 0] width 0 height 0
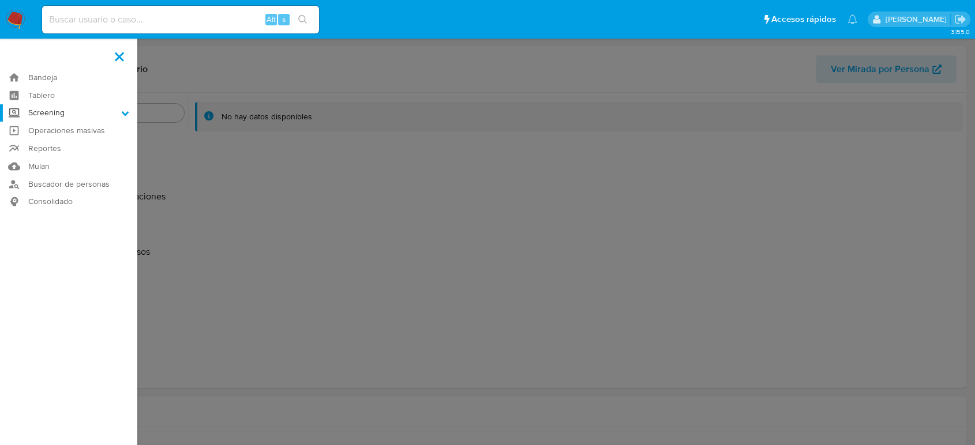
click at [69, 111] on label "Screening" at bounding box center [68, 113] width 137 height 18
click at [0, 0] on input "Screening" at bounding box center [0, 0] width 0 height 0
click at [69, 159] on link "Herramientas" at bounding box center [68, 158] width 137 height 14
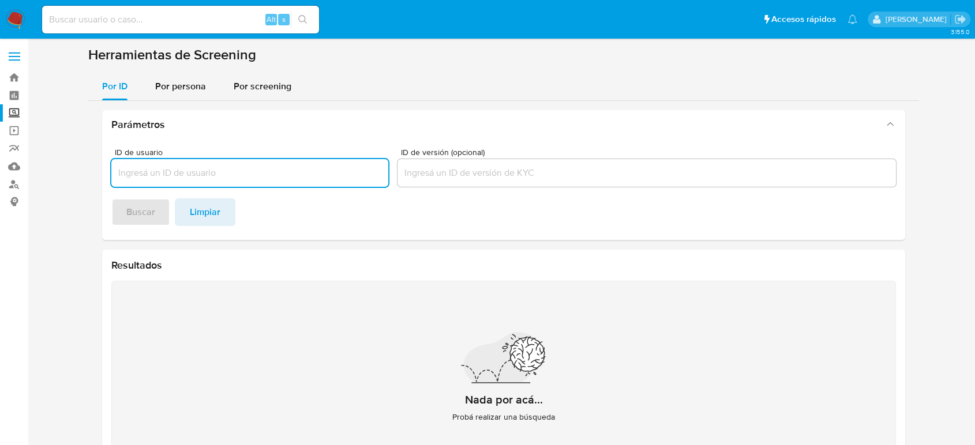
click at [175, 70] on section "Herramientas de Screening Por ID Por persona Por screening Parámetros ID de usu…" at bounding box center [503, 273] width 831 height 455
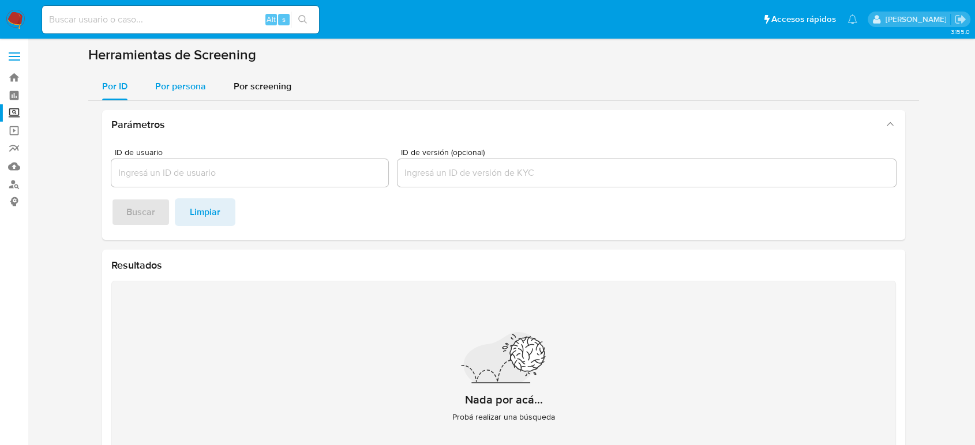
click at [196, 99] on div "Por persona" at bounding box center [180, 87] width 51 height 28
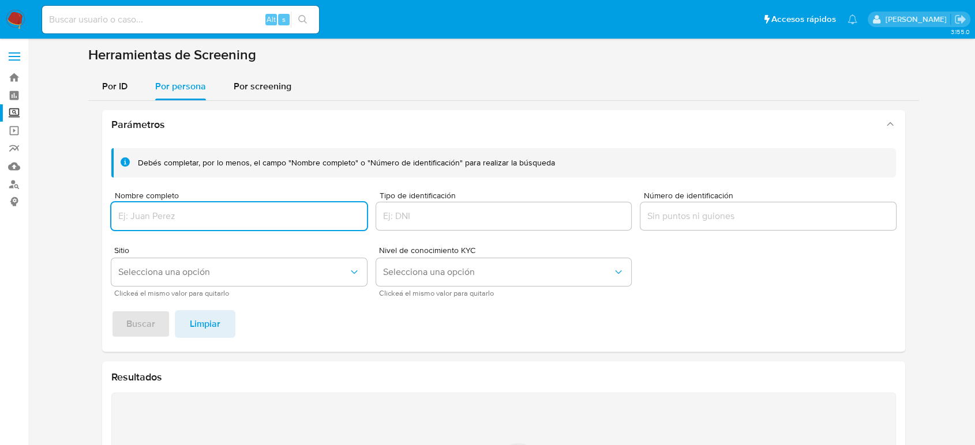
click at [184, 211] on input "Nombre completo" at bounding box center [239, 216] width 256 height 15
click at [111, 310] on button "Buscar" at bounding box center [140, 324] width 59 height 28
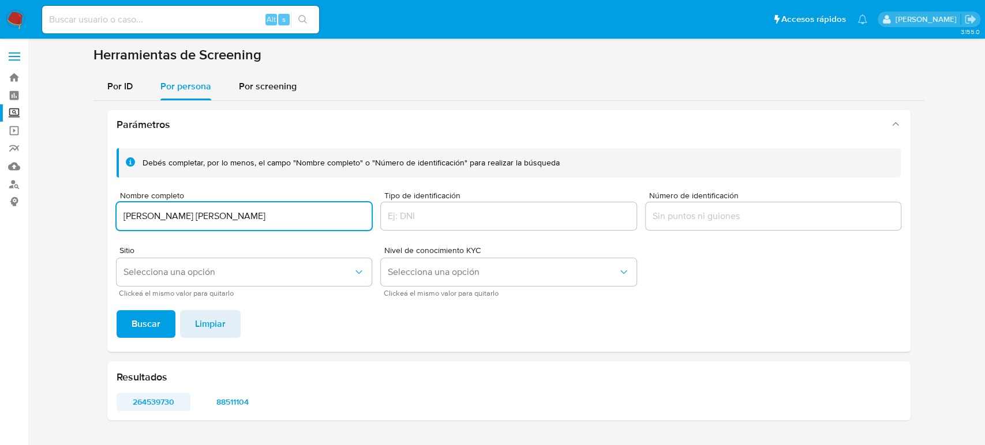
click at [167, 403] on span "264539730" at bounding box center [154, 402] width 58 height 16
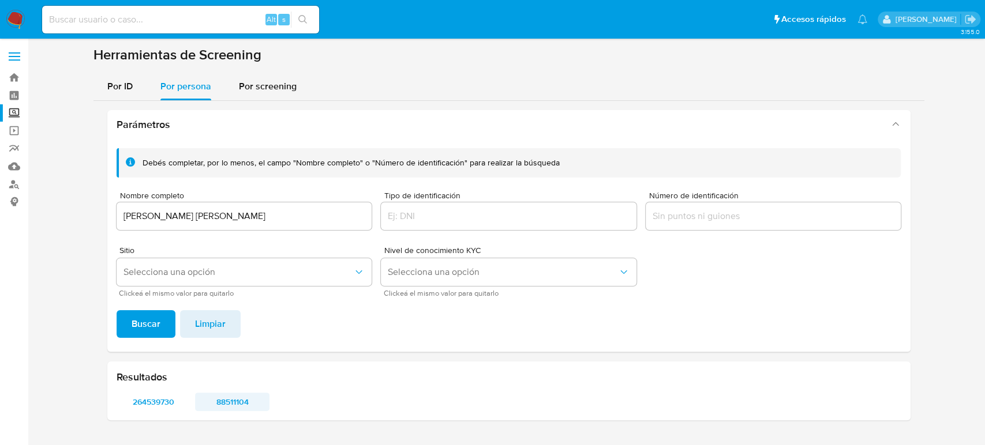
click at [234, 395] on span "88511104" at bounding box center [232, 402] width 58 height 16
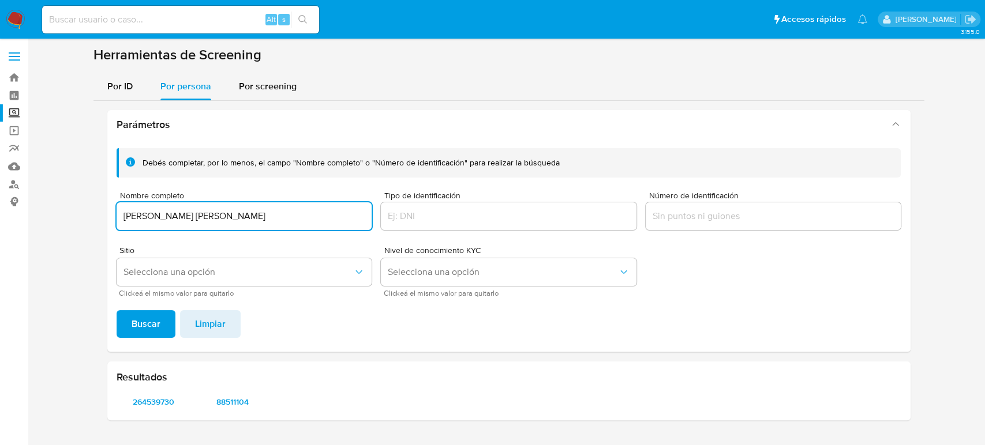
drag, startPoint x: 291, startPoint y: 215, endPoint x: 118, endPoint y: 216, distance: 173.1
click at [118, 216] on input "OMAR ANTONIO VILLALBA HERNANDEZ" at bounding box center [245, 216] width 256 height 15
type input "OMAR MERCURIO MONTIEL OSORNO"
click at [144, 326] on span "Buscar" at bounding box center [146, 323] width 29 height 25
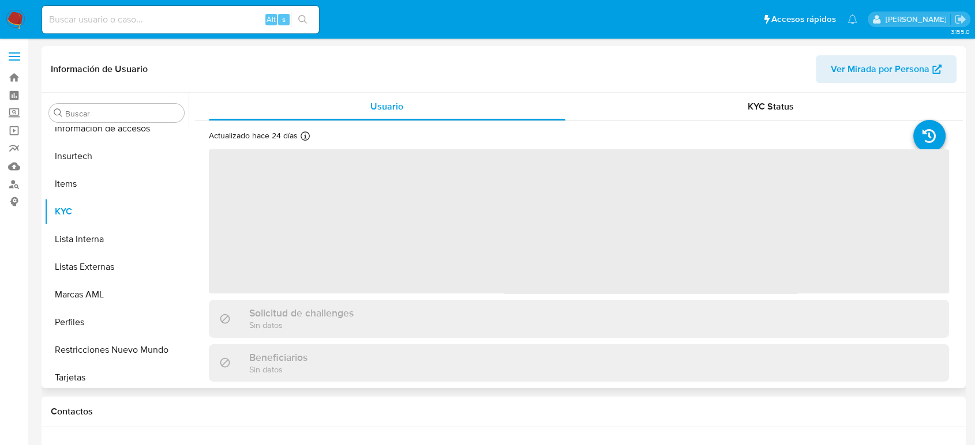
scroll to position [487, 0]
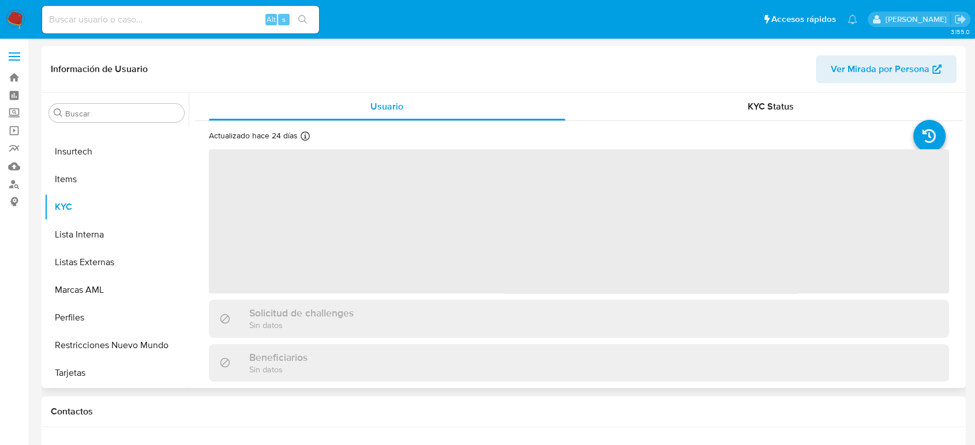
select select "10"
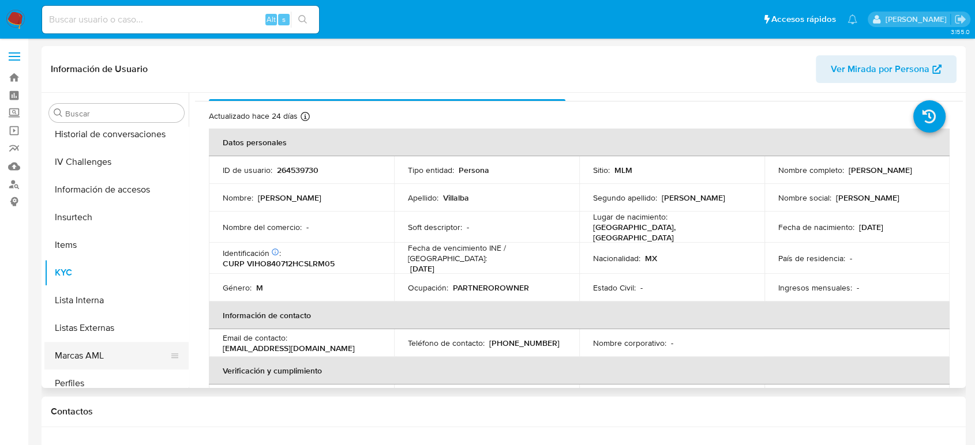
scroll to position [359, 0]
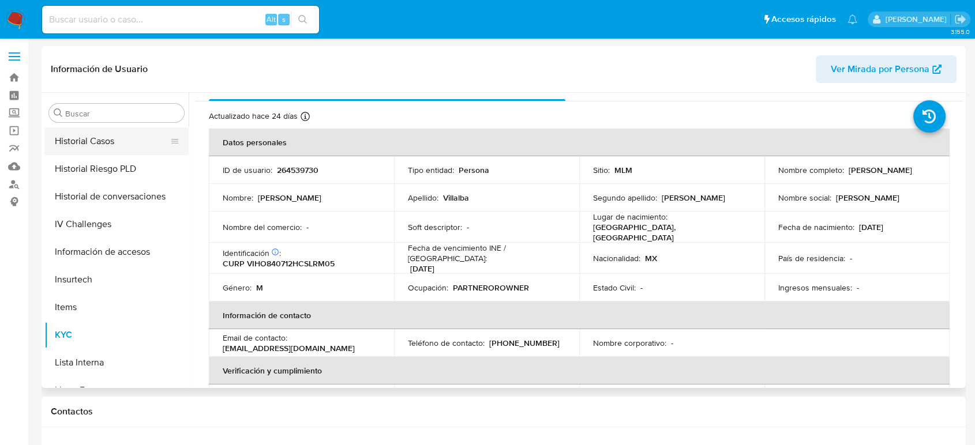
click at [120, 147] on button "Historial Casos" at bounding box center [111, 141] width 135 height 28
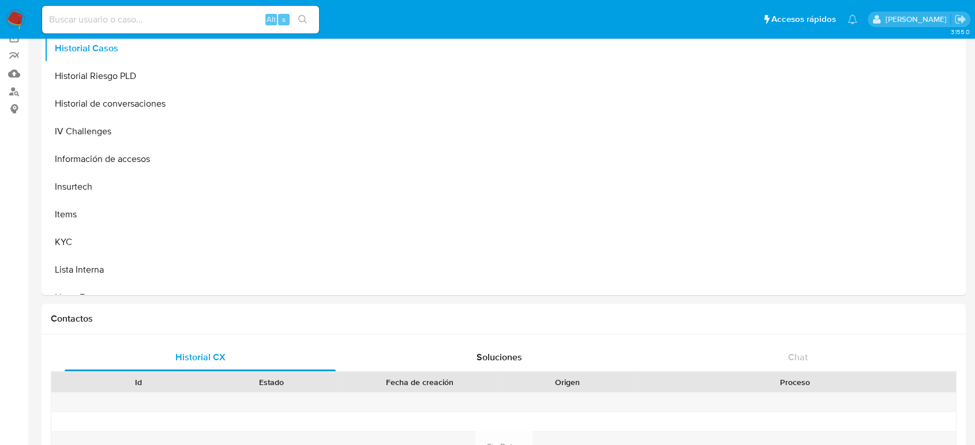
scroll to position [0, 0]
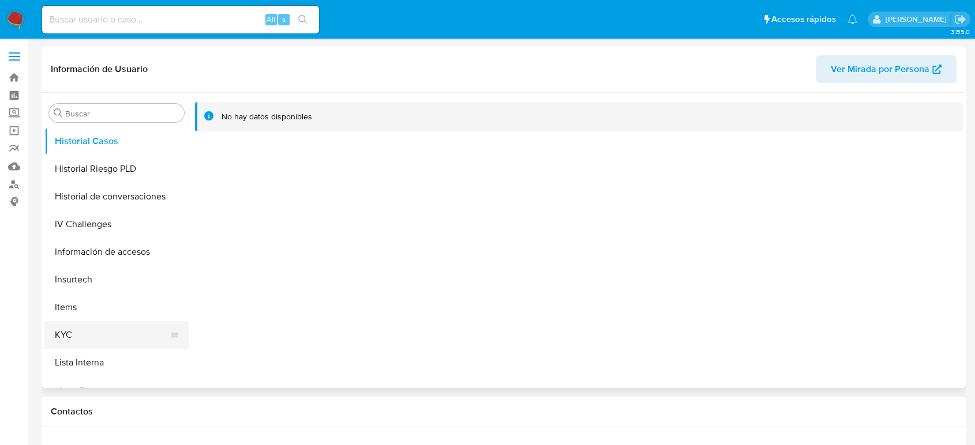
click at [105, 331] on button "KYC" at bounding box center [111, 335] width 135 height 28
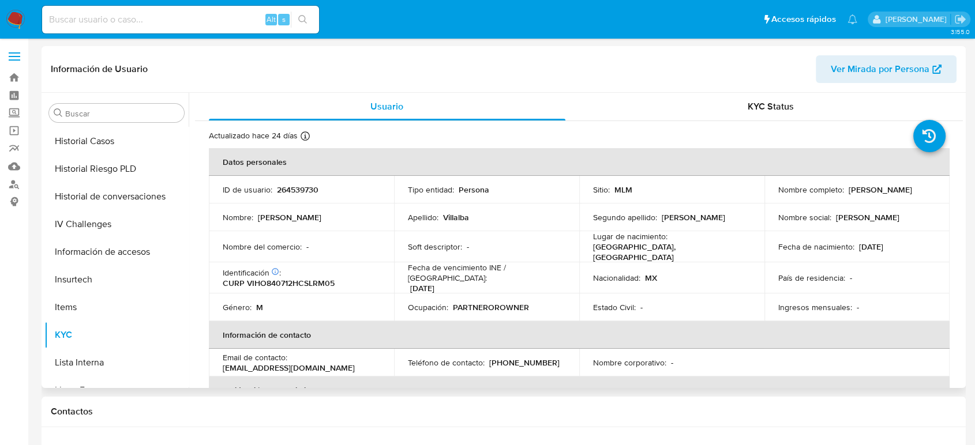
click at [309, 189] on p "264539730" at bounding box center [298, 190] width 42 height 10
click at [310, 190] on p "264539730" at bounding box center [298, 190] width 42 height 10
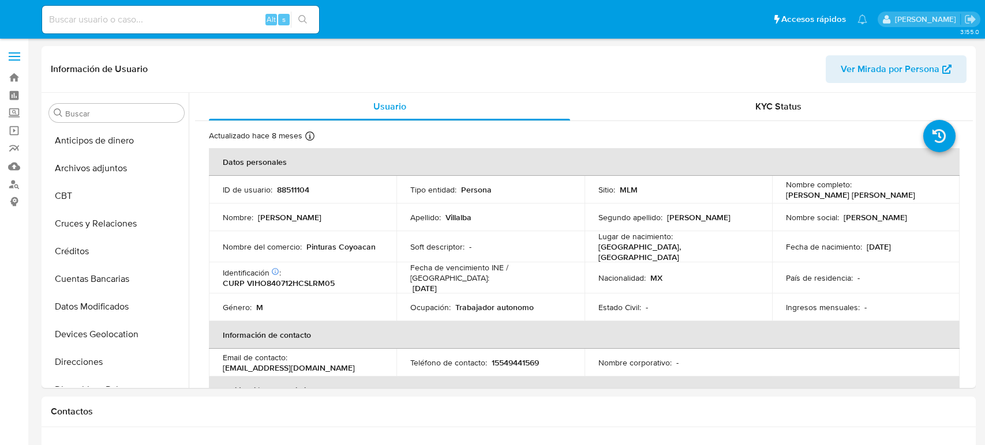
select select "10"
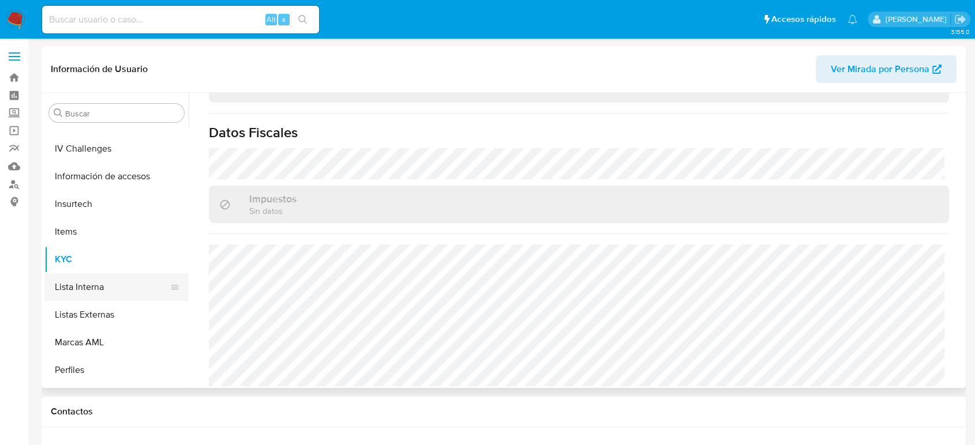
scroll to position [359, 0]
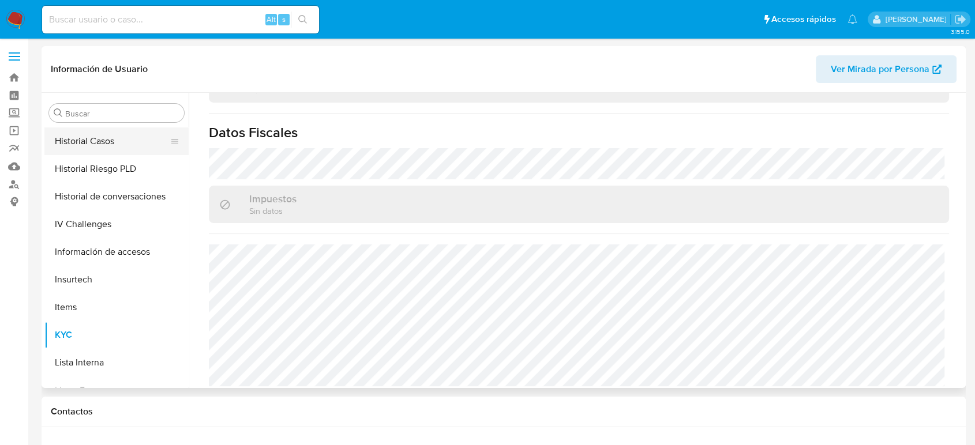
click at [99, 137] on button "Historial Casos" at bounding box center [111, 141] width 135 height 28
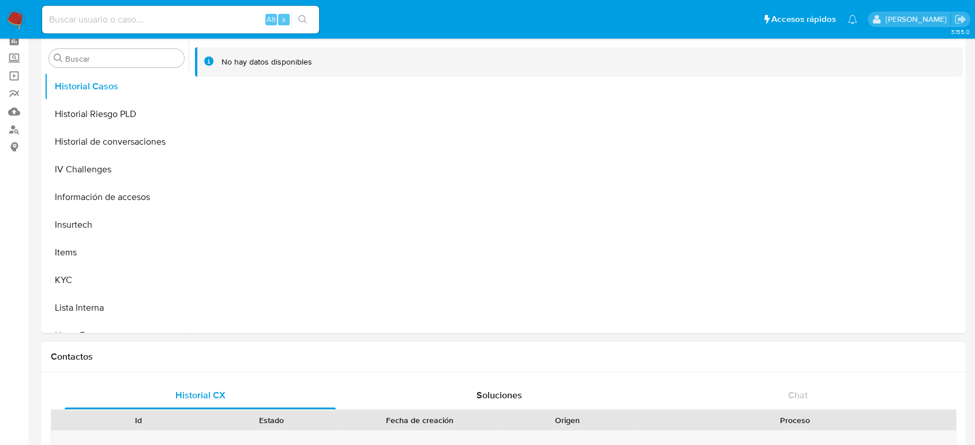
scroll to position [0, 0]
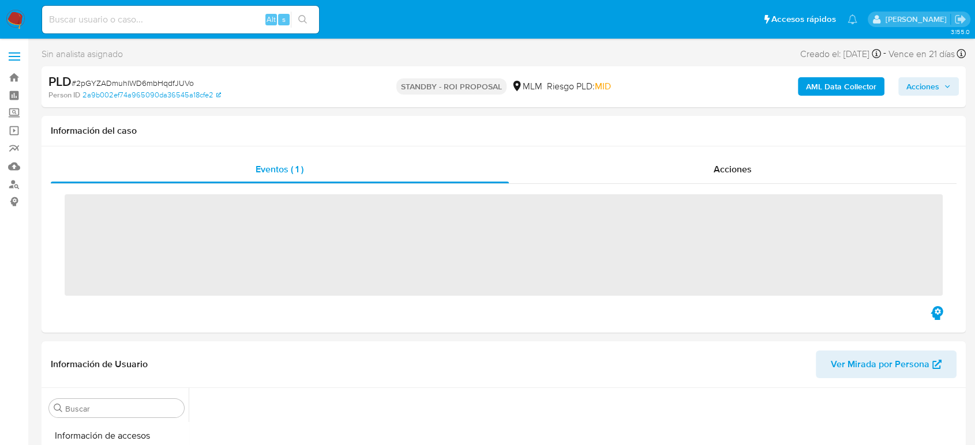
scroll to position [487, 0]
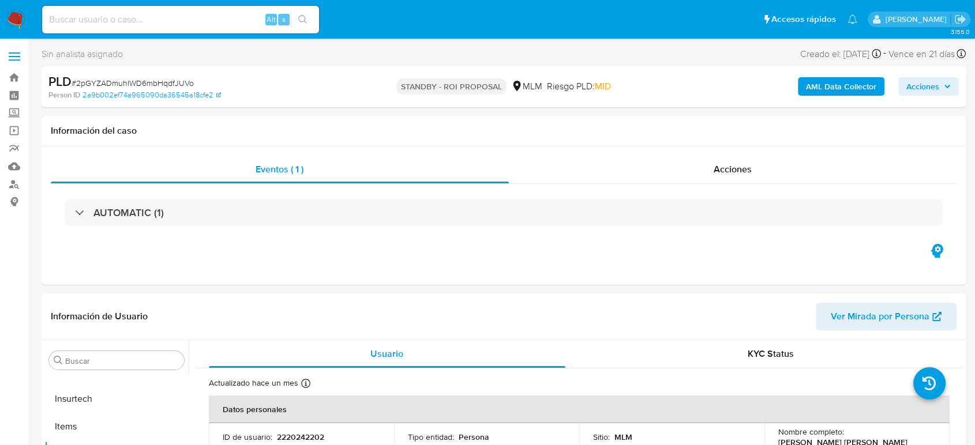
select select "10"
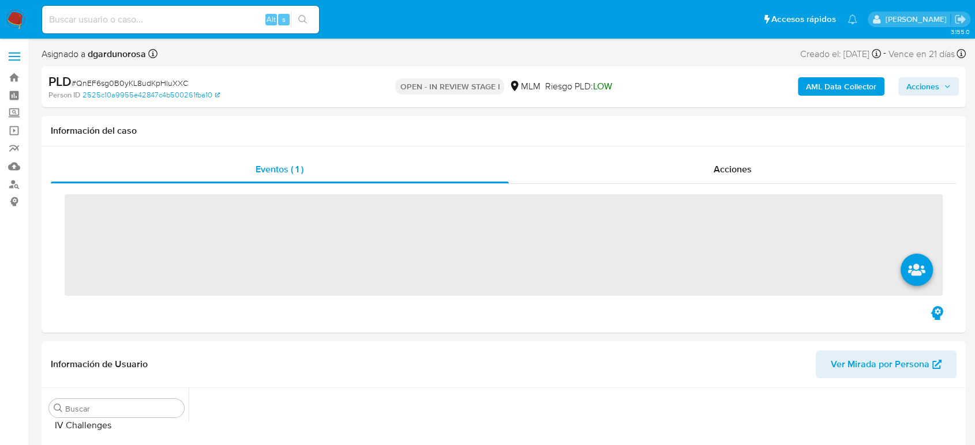
scroll to position [487, 0]
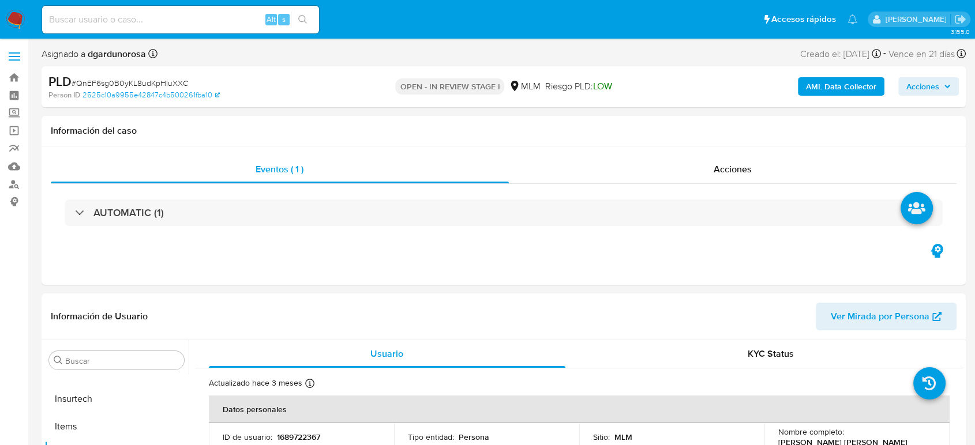
select select "10"
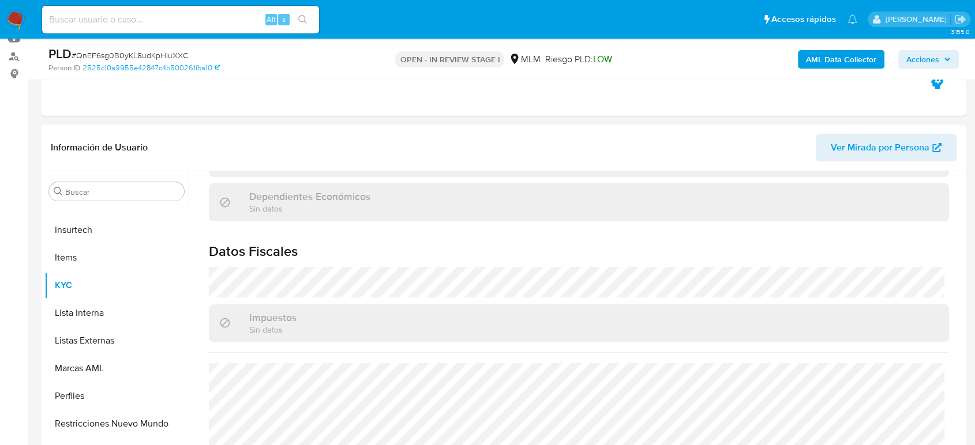
scroll to position [724, 0]
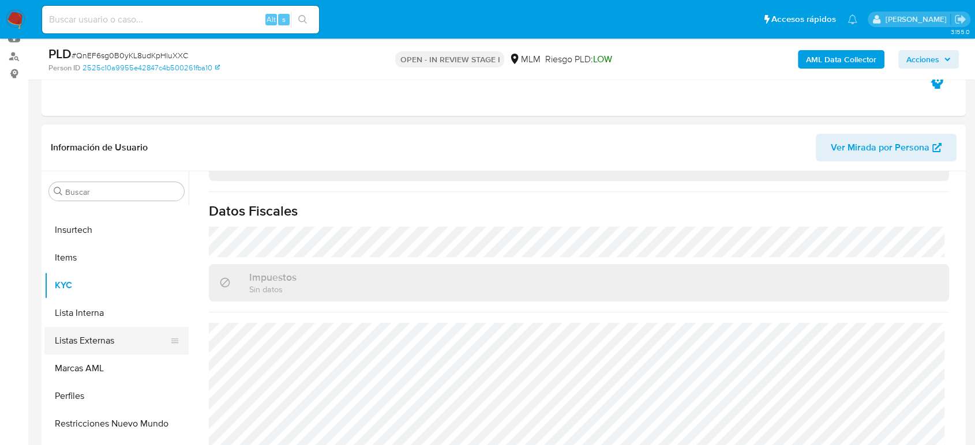
drag, startPoint x: 112, startPoint y: 344, endPoint x: 134, endPoint y: 354, distance: 24.5
click at [112, 344] on button "Listas Externas" at bounding box center [111, 341] width 135 height 28
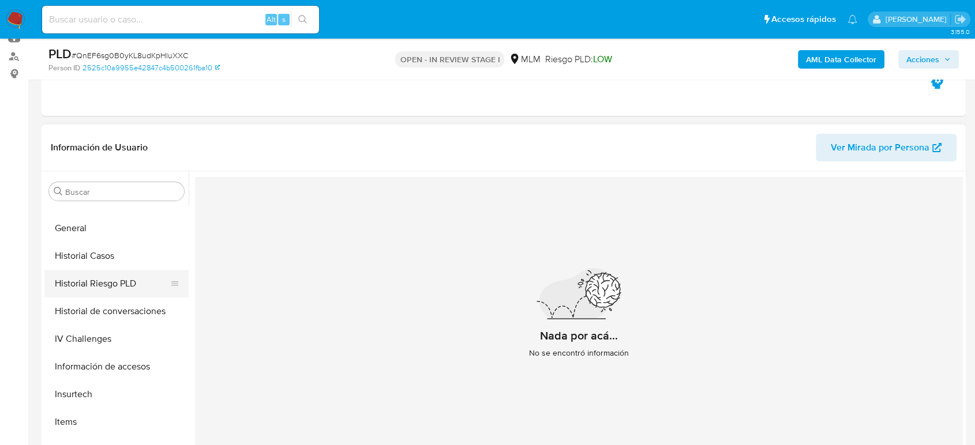
scroll to position [295, 0]
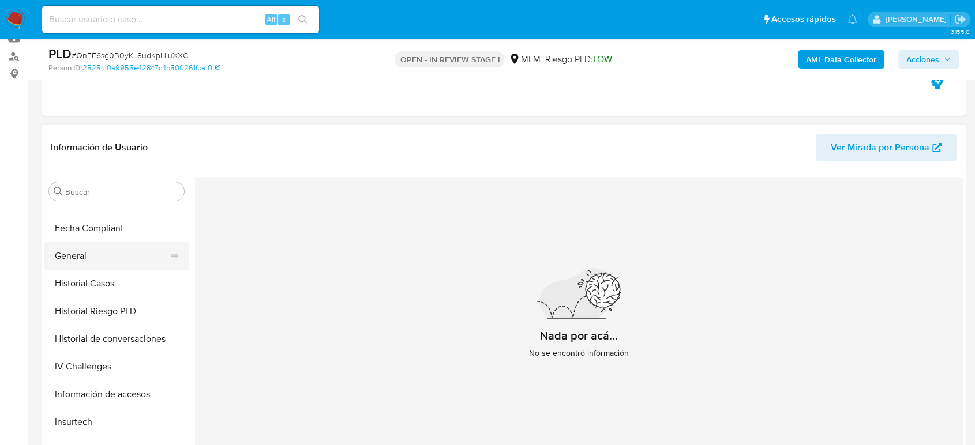
click at [94, 260] on button "General" at bounding box center [111, 256] width 135 height 28
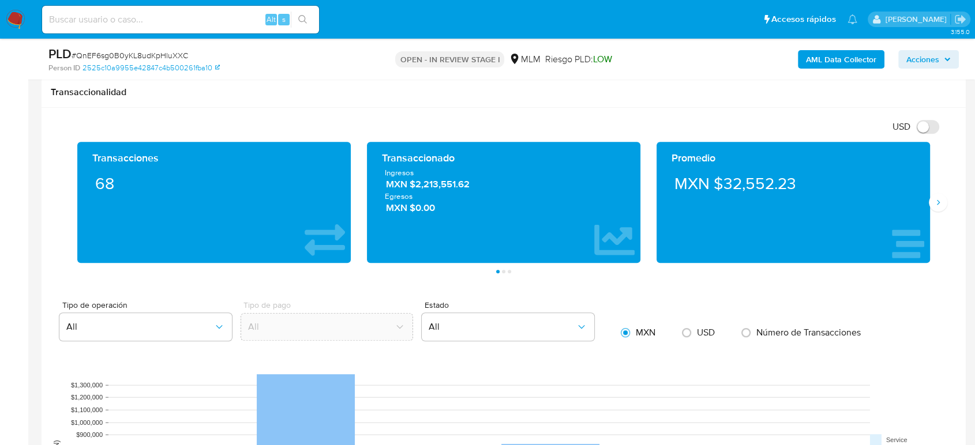
scroll to position [769, 0]
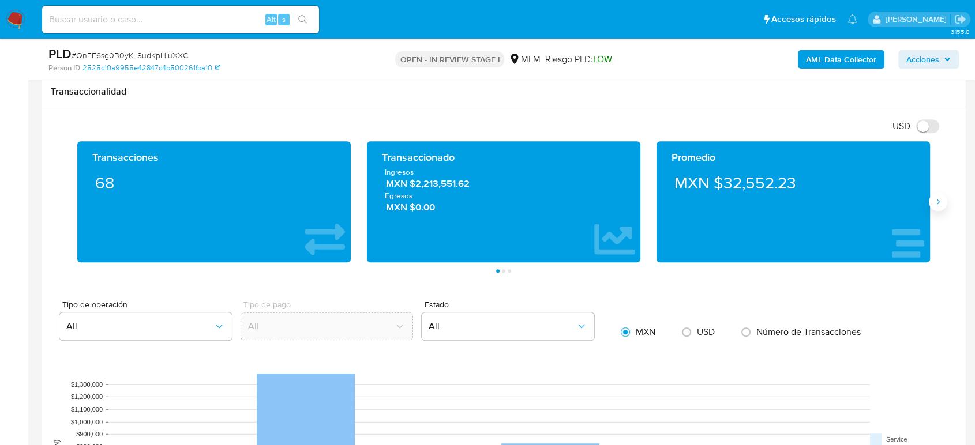
click at [932, 197] on button "Siguiente" at bounding box center [938, 202] width 18 height 18
